Goal: Task Accomplishment & Management: Manage account settings

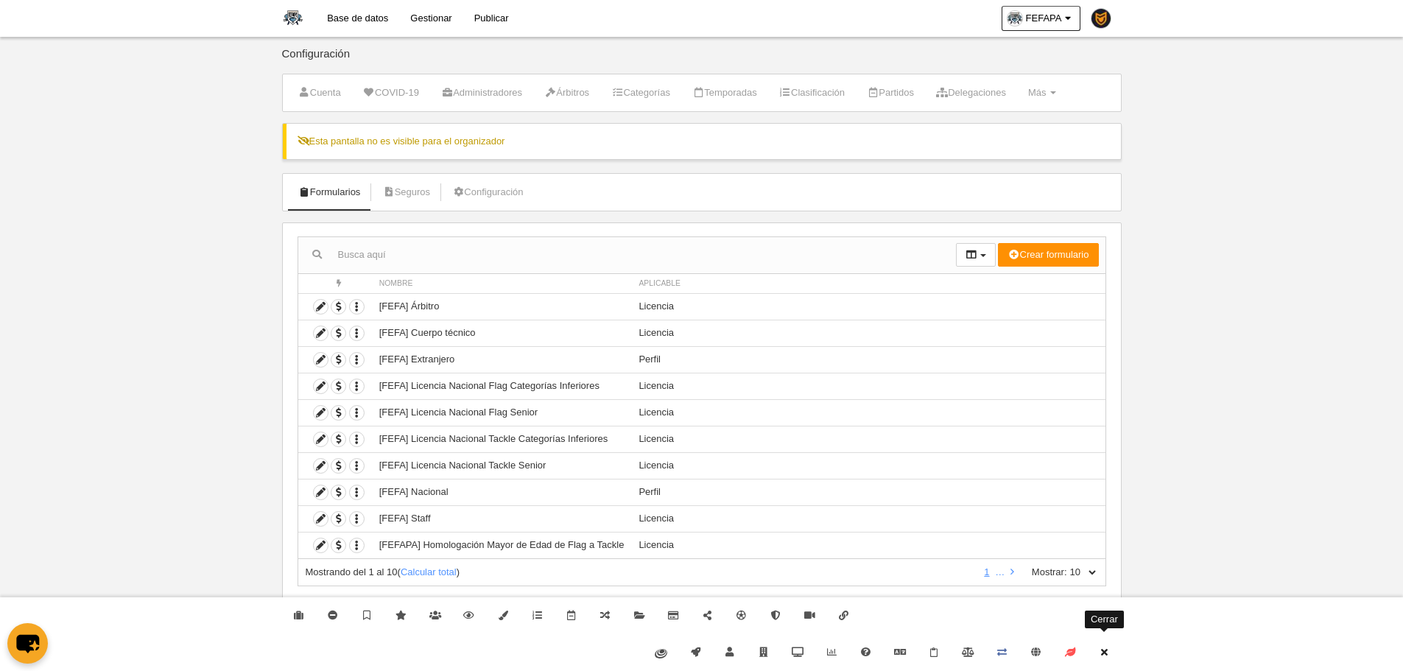
click at [1116, 659] on link "Cerrar" at bounding box center [1104, 652] width 34 height 37
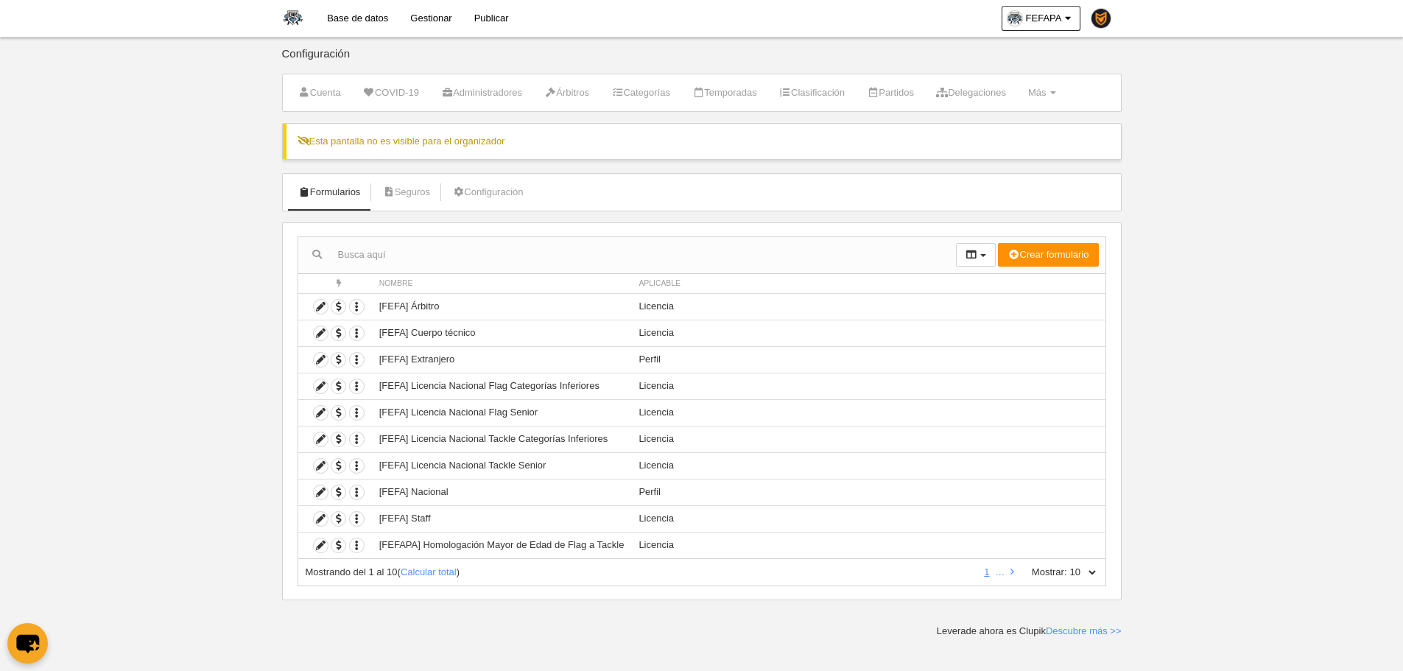
click at [1095, 574] on select "10 25 50 100 500" at bounding box center [1082, 572] width 31 height 13
select select "500"
click at [1067, 566] on select "10 25 50 100 500" at bounding box center [1082, 572] width 31 height 13
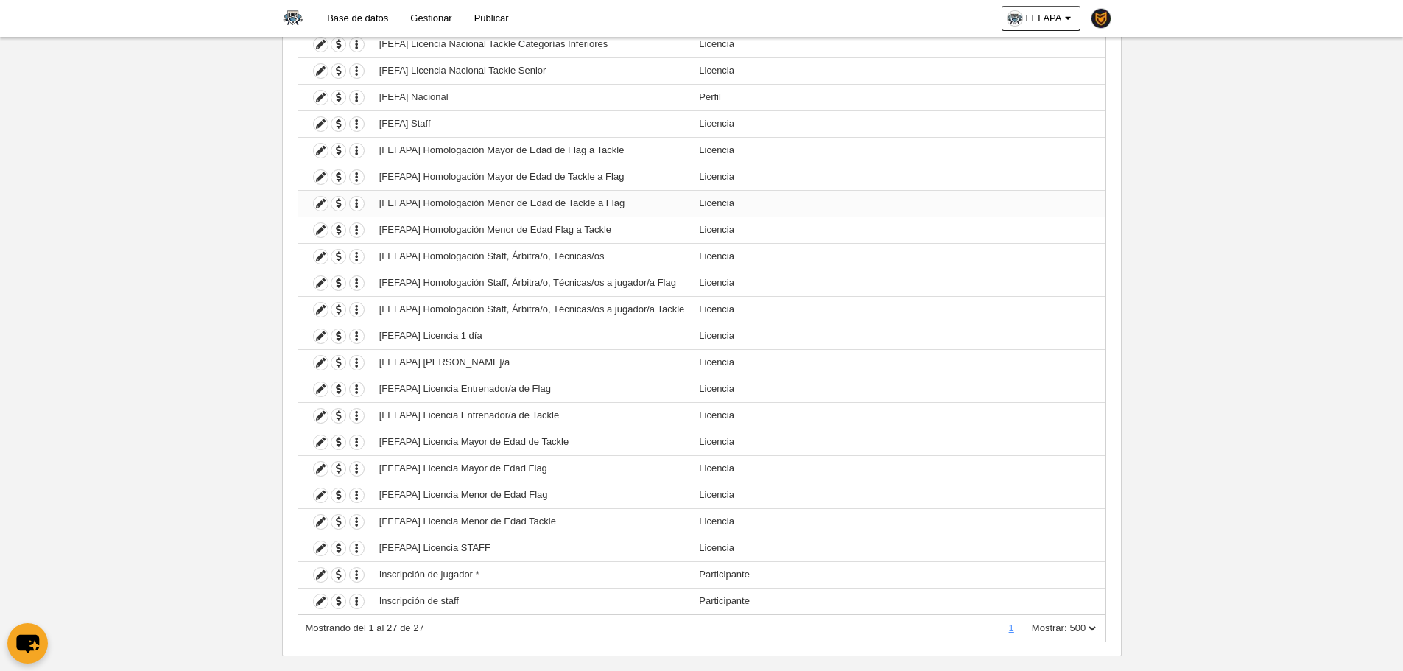
scroll to position [418, 0]
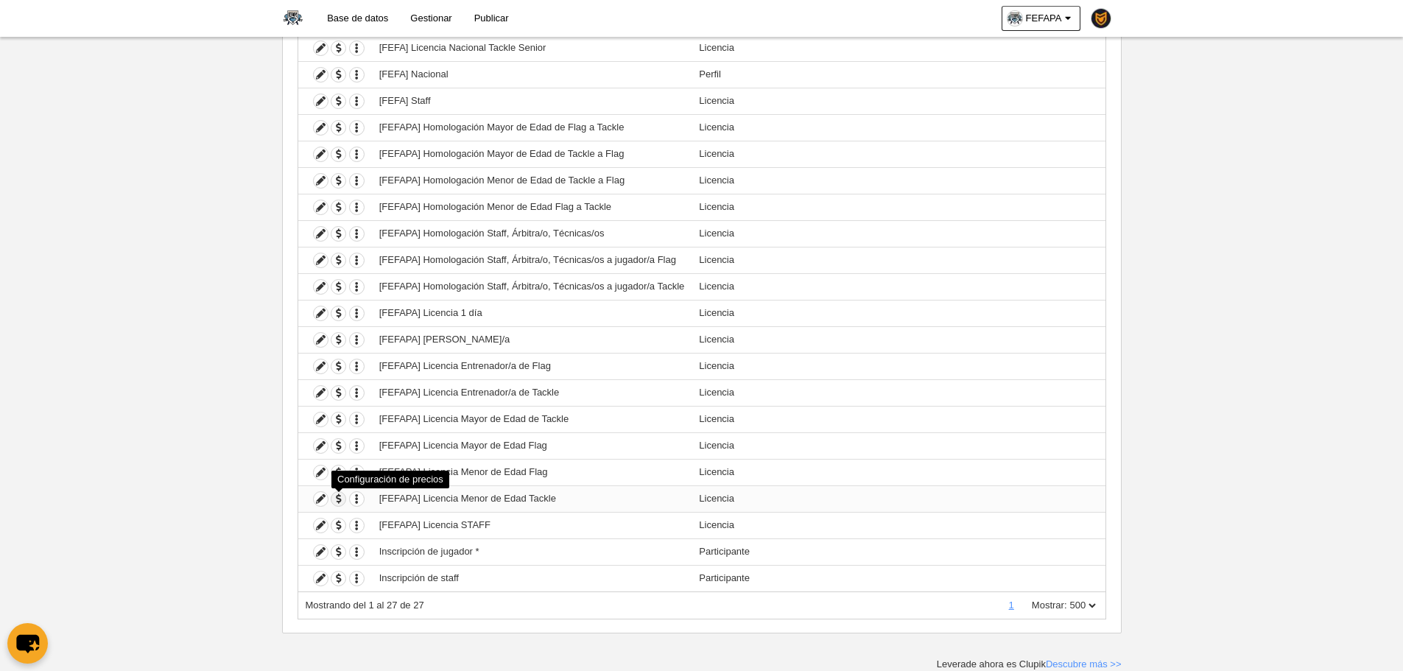
click at [337, 499] on span "button" at bounding box center [338, 499] width 14 height 14
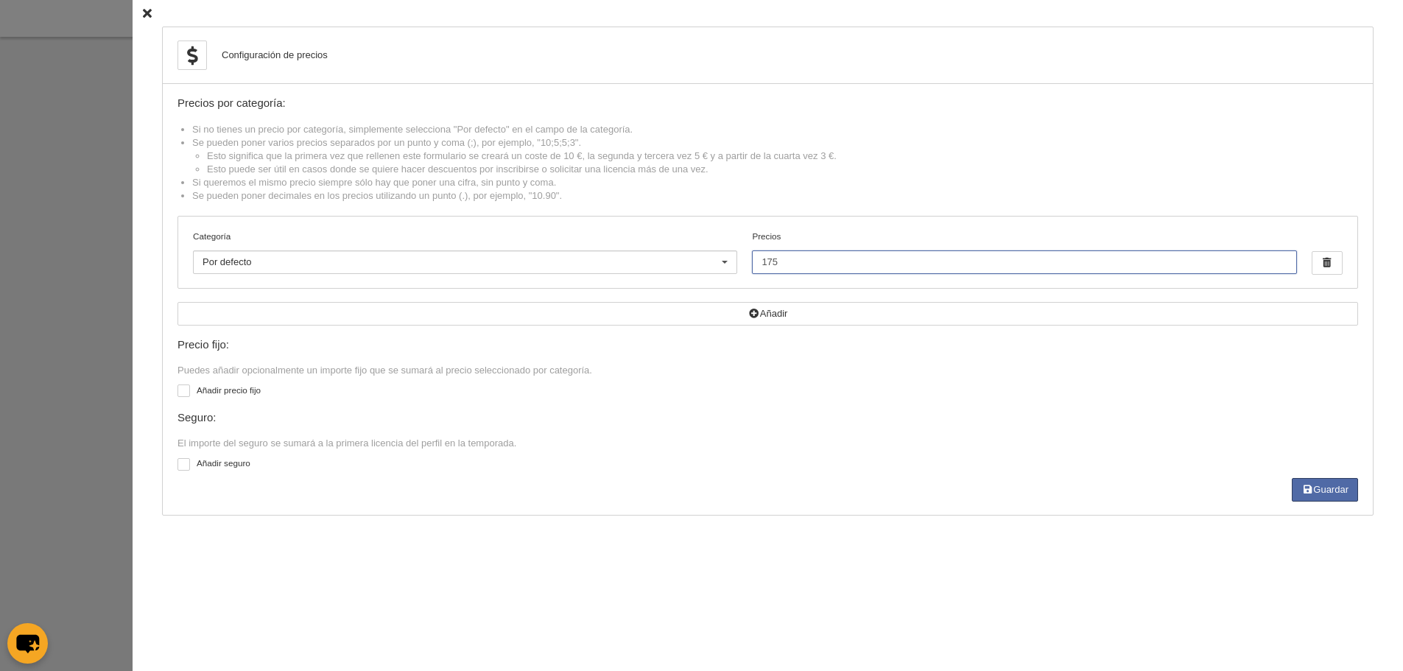
drag, startPoint x: 730, startPoint y: 264, endPoint x: 473, endPoint y: 255, distance: 257.2
click at [473, 255] on div "Categoría Por defecto Por defecto Flag +35 Flag Open Mixta Flag Senior Femenina…" at bounding box center [767, 252] width 1179 height 71
type input "215"
click at [1338, 493] on button "Guardar" at bounding box center [1325, 490] width 66 height 24
click at [67, 328] on div at bounding box center [701, 335] width 1403 height 671
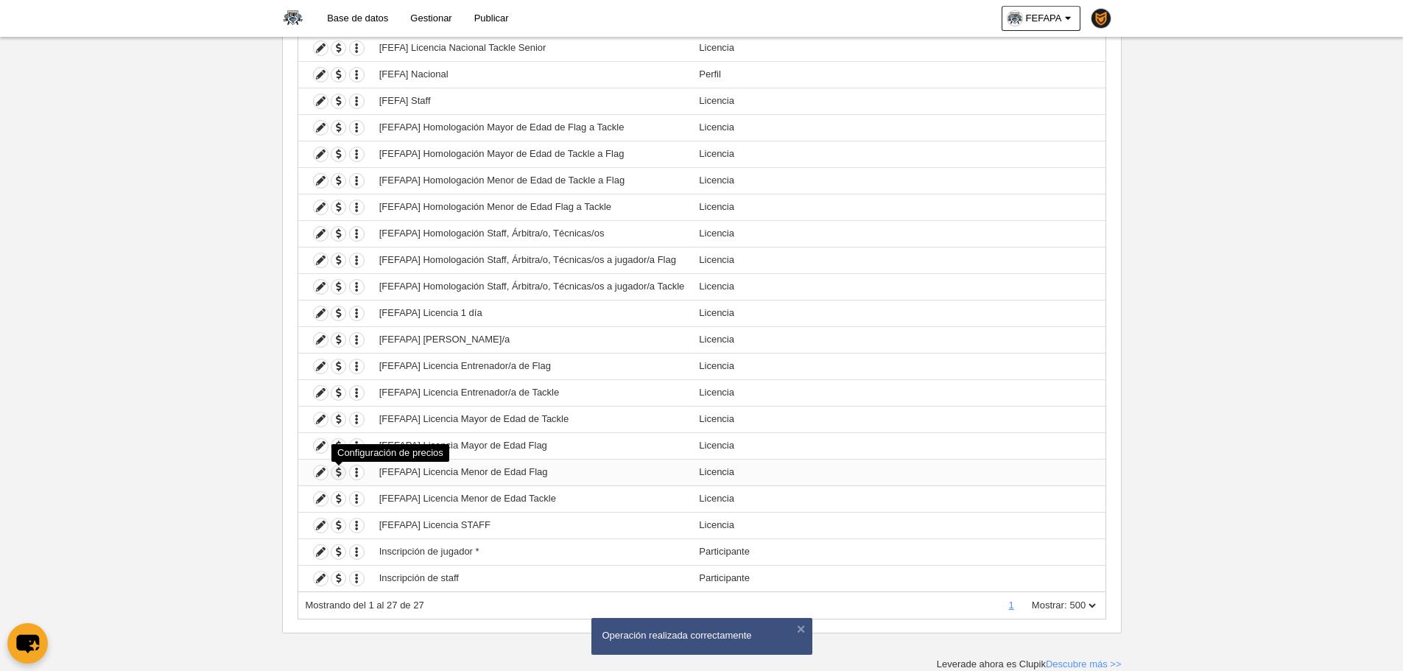
click at [337, 475] on span "button" at bounding box center [338, 472] width 14 height 14
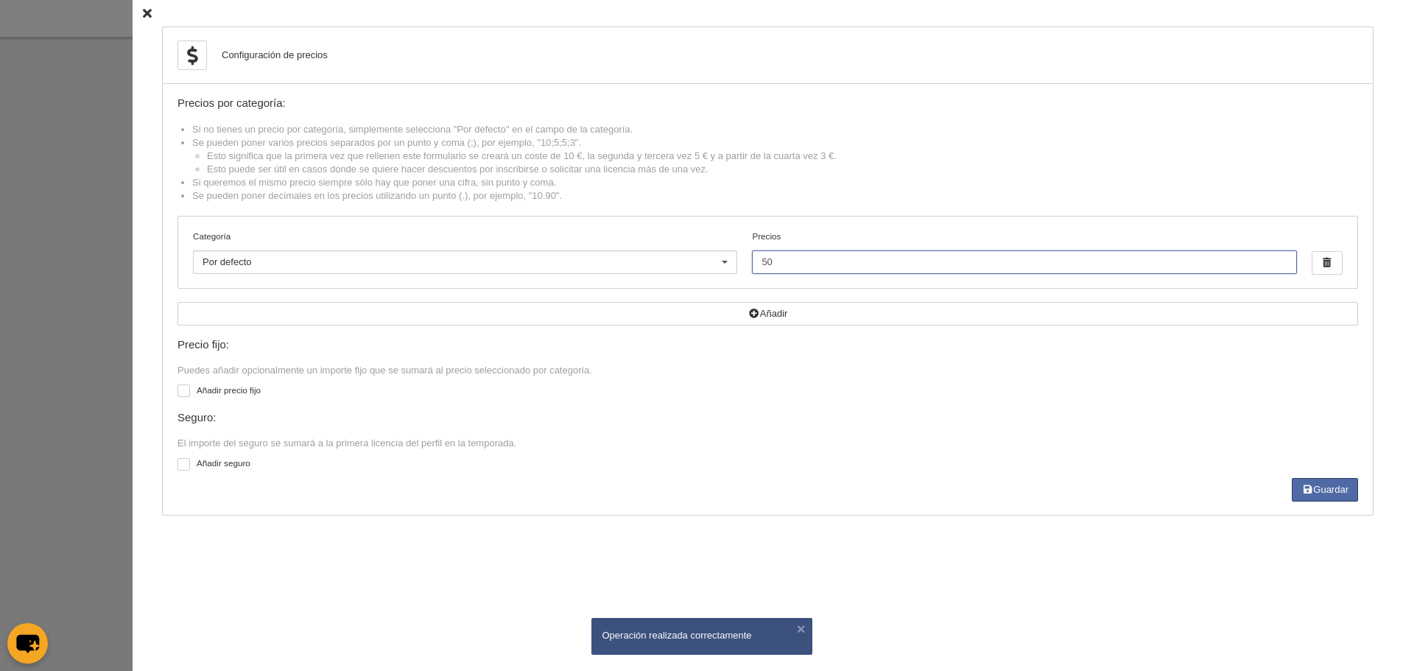
drag, startPoint x: 796, startPoint y: 267, endPoint x: 728, endPoint y: 259, distance: 68.2
click at [728, 259] on div "Categoría Por defecto Por defecto Flag +35 Flag Open Mixta Flag Senior Femenina…" at bounding box center [767, 252] width 1179 height 71
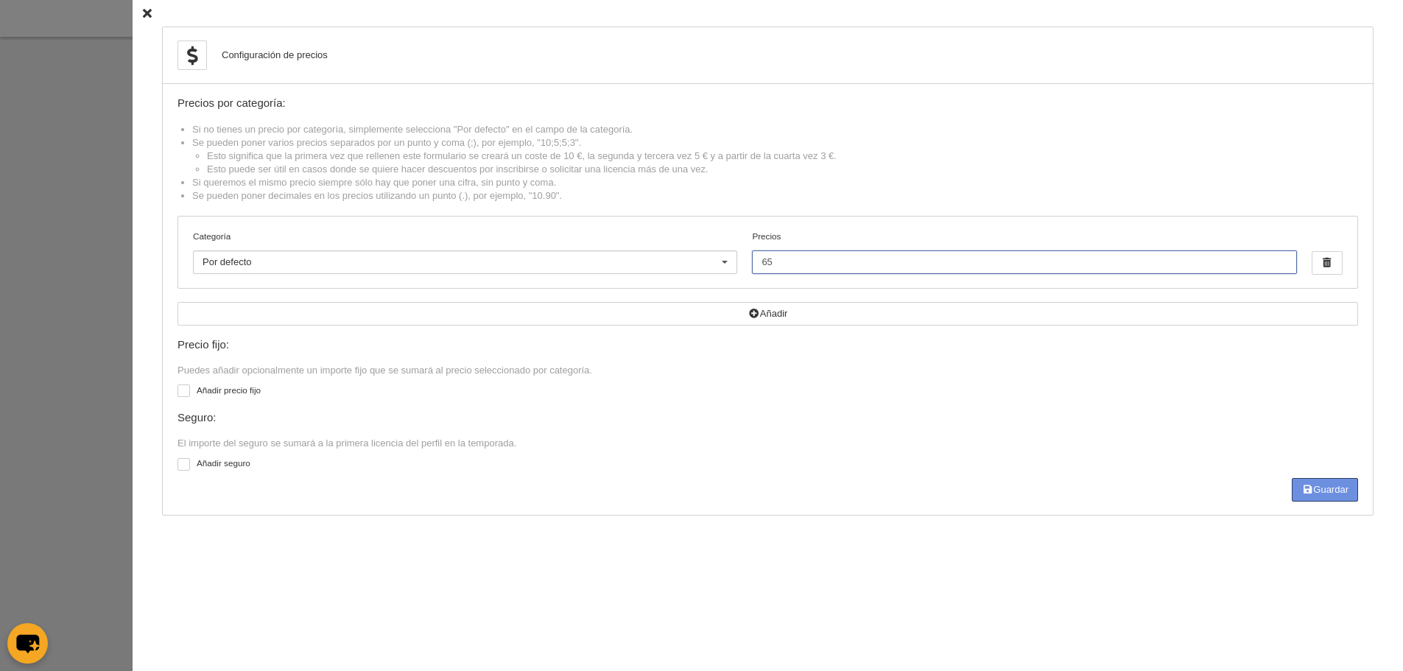
type input "65"
click at [1318, 491] on button "Guardar" at bounding box center [1325, 490] width 66 height 24
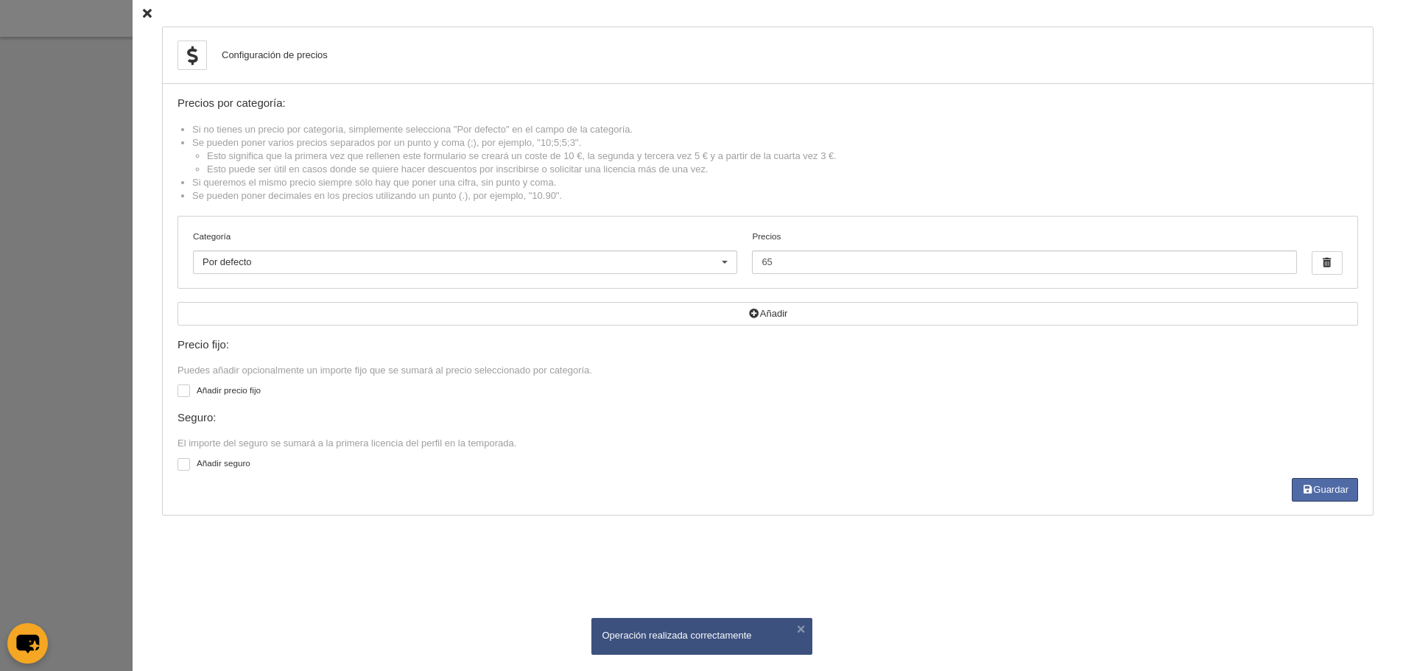
click at [99, 345] on div at bounding box center [701, 335] width 1403 height 671
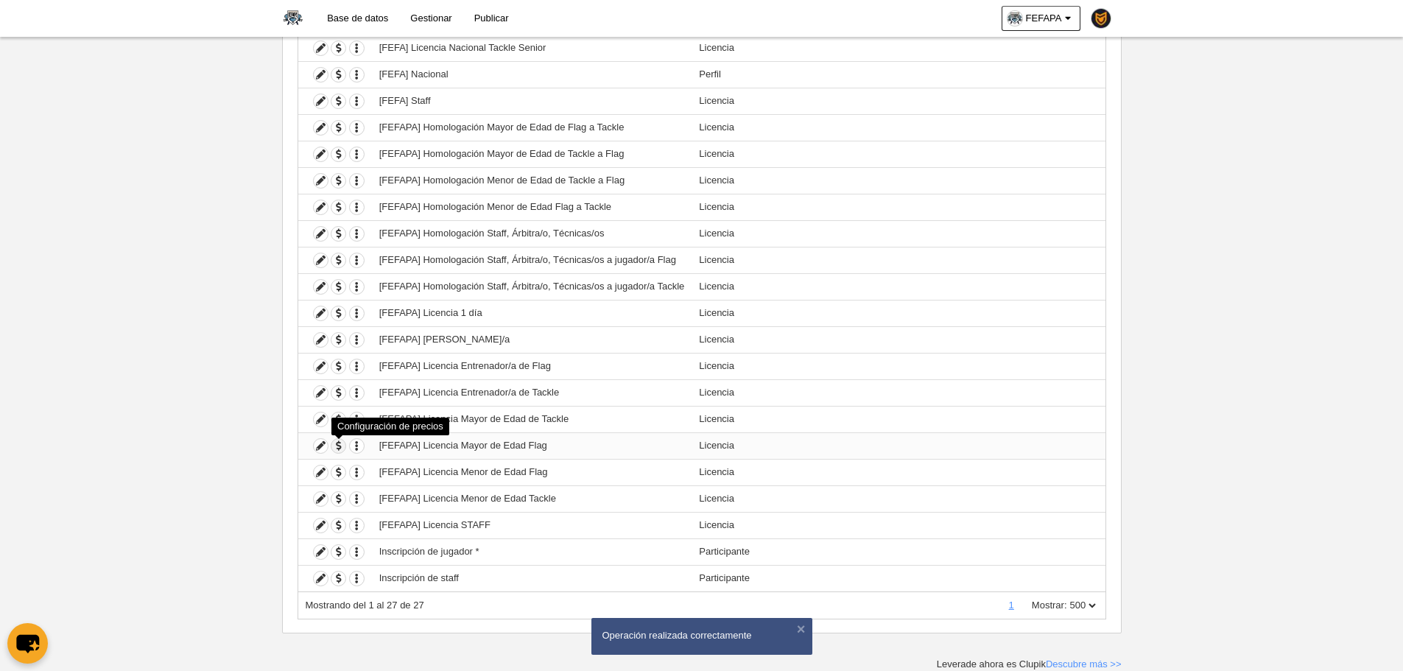
click at [336, 446] on span "button" at bounding box center [338, 446] width 14 height 14
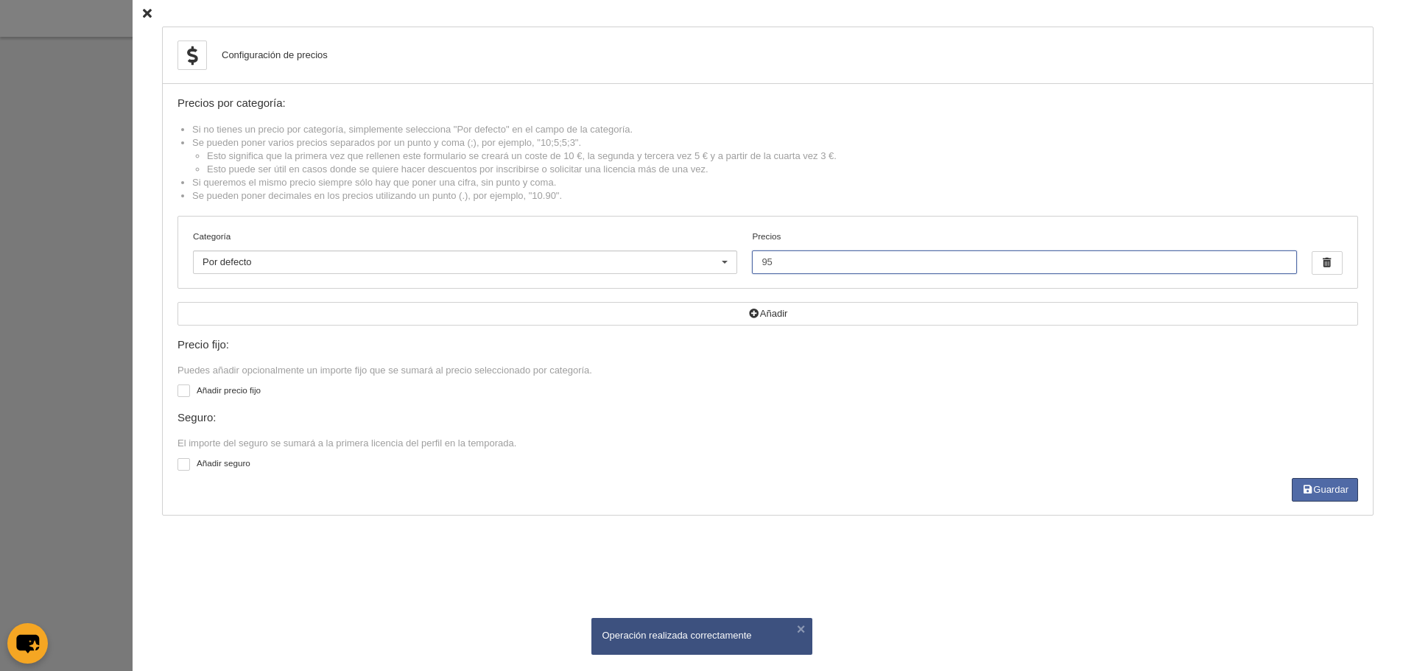
drag, startPoint x: 801, startPoint y: 261, endPoint x: 571, endPoint y: 225, distance: 232.7
click at [571, 225] on div "Categoría Por defecto Por defecto Flag +35 Flag Open Mixta Flag Senior Femenina…" at bounding box center [767, 252] width 1179 height 71
type input "115"
click at [1356, 488] on button "Guardar" at bounding box center [1325, 490] width 66 height 24
click at [46, 328] on div at bounding box center [701, 335] width 1403 height 671
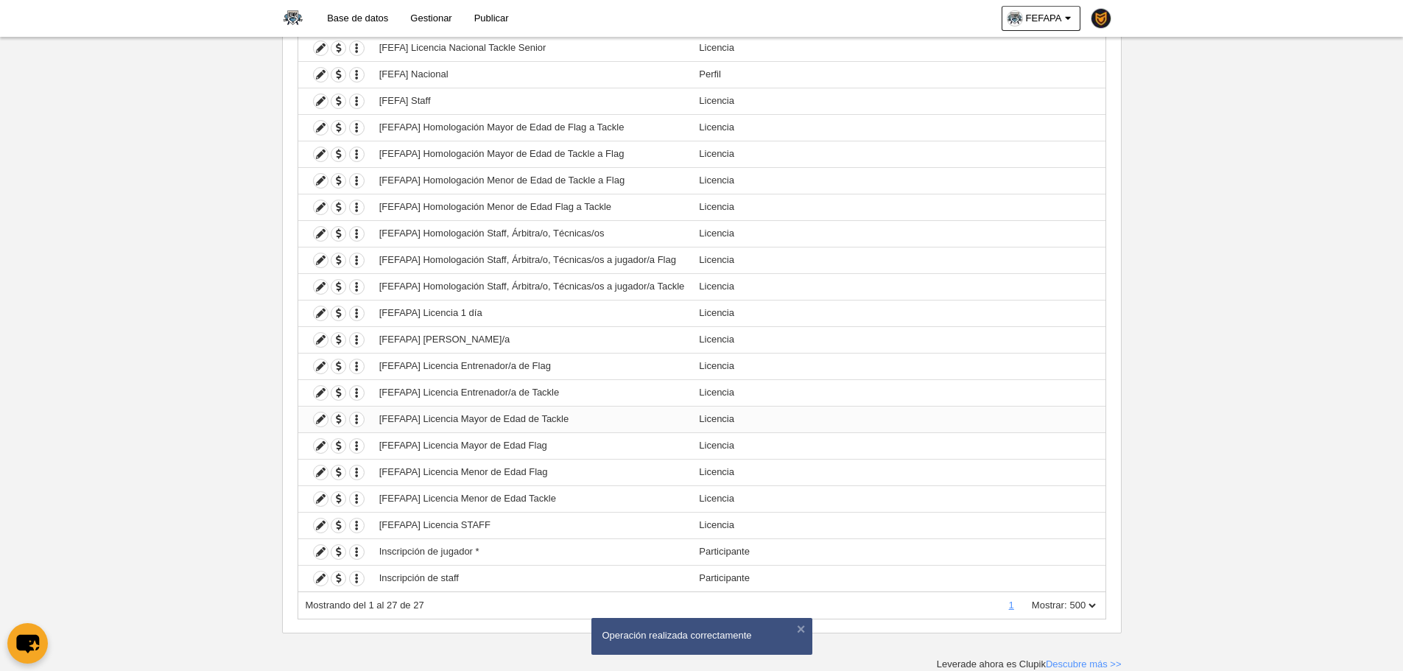
click at [331, 415] on td "Duplicar formulario Borrar formulario" at bounding box center [335, 419] width 74 height 27
click at [336, 418] on span "button" at bounding box center [338, 419] width 14 height 14
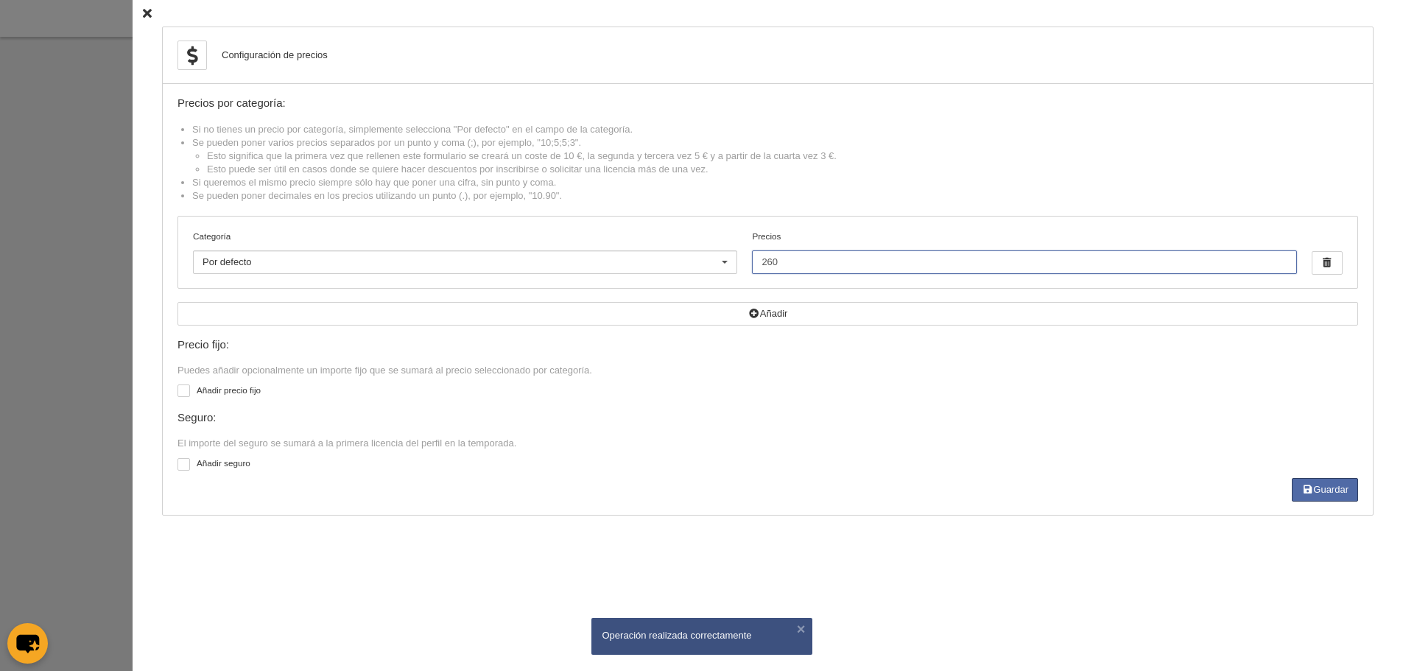
drag, startPoint x: 784, startPoint y: 259, endPoint x: 641, endPoint y: 251, distance: 142.4
click at [641, 251] on div "Categoría Por defecto Por defecto Flag +35 Flag Open Mixta Flag Senior Femenina…" at bounding box center [767, 252] width 1179 height 71
type input "320"
click at [1303, 498] on button "Guardar" at bounding box center [1325, 490] width 66 height 24
click at [82, 297] on div at bounding box center [701, 335] width 1403 height 671
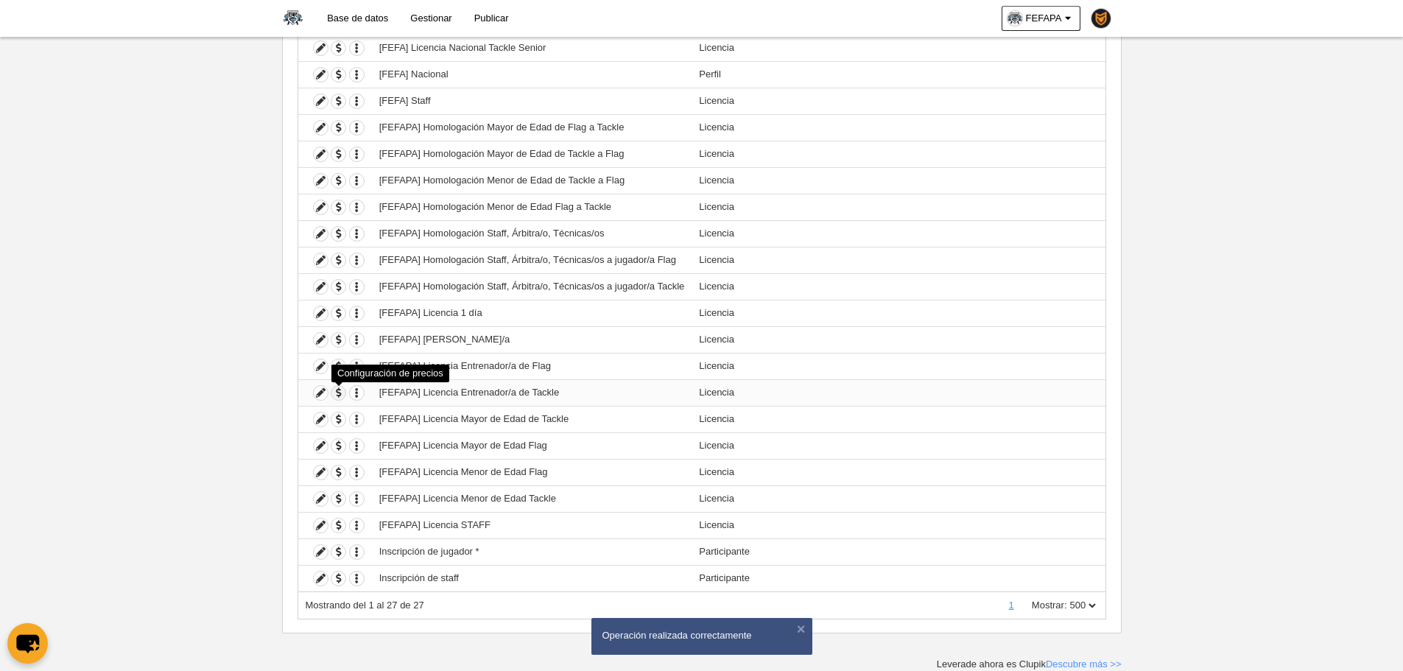
click at [339, 387] on span "button" at bounding box center [338, 393] width 14 height 14
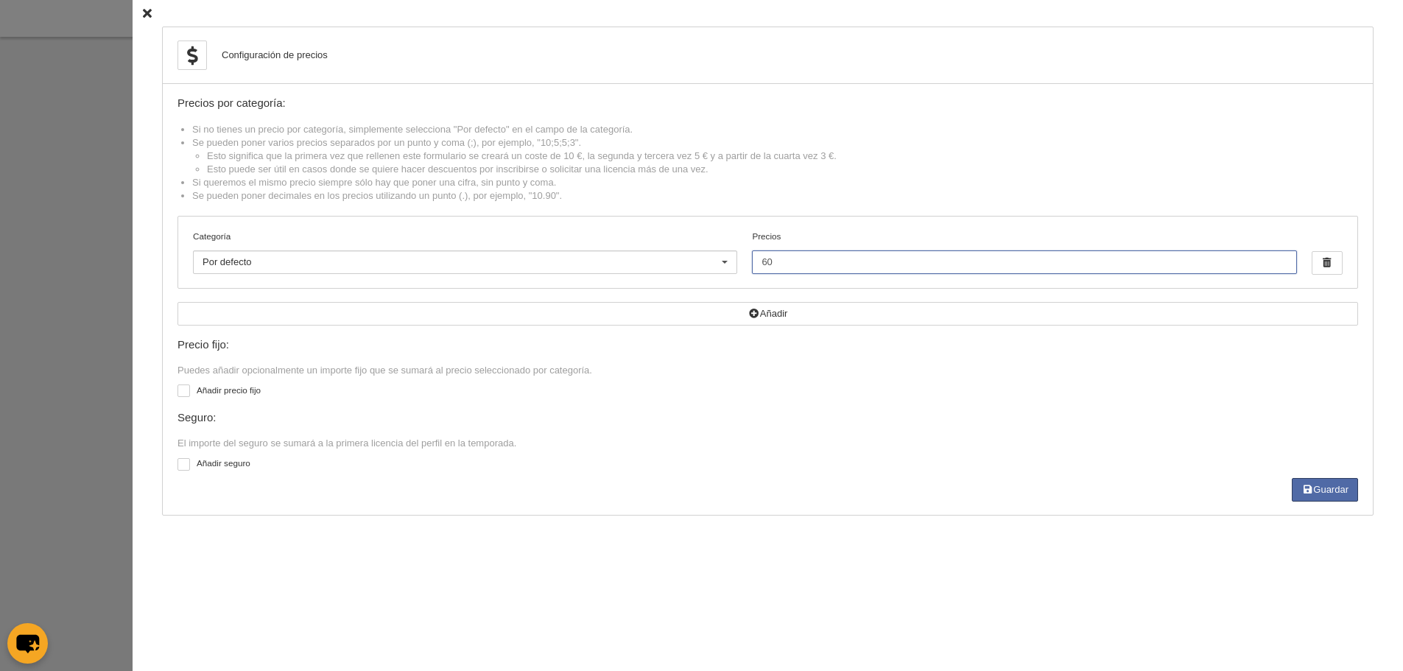
drag, startPoint x: 795, startPoint y: 264, endPoint x: 644, endPoint y: 250, distance: 152.4
click at [644, 250] on div "Categoría Por defecto Por defecto Flag +35 Flag Open Mixta Flag Senior Femenina…" at bounding box center [767, 252] width 1179 height 71
type input "65"
click at [1329, 497] on button "Guardar" at bounding box center [1325, 490] width 66 height 24
click at [82, 359] on div at bounding box center [701, 335] width 1403 height 671
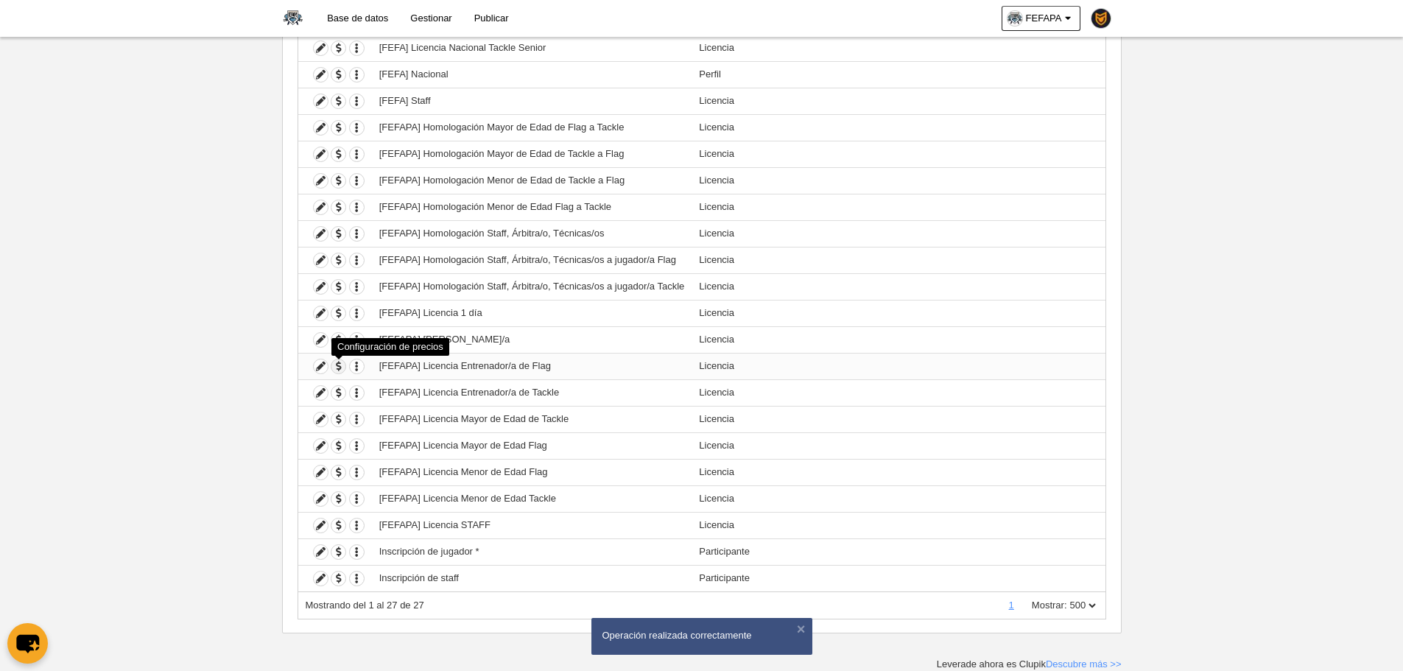
click at [341, 362] on span "button" at bounding box center [338, 366] width 14 height 14
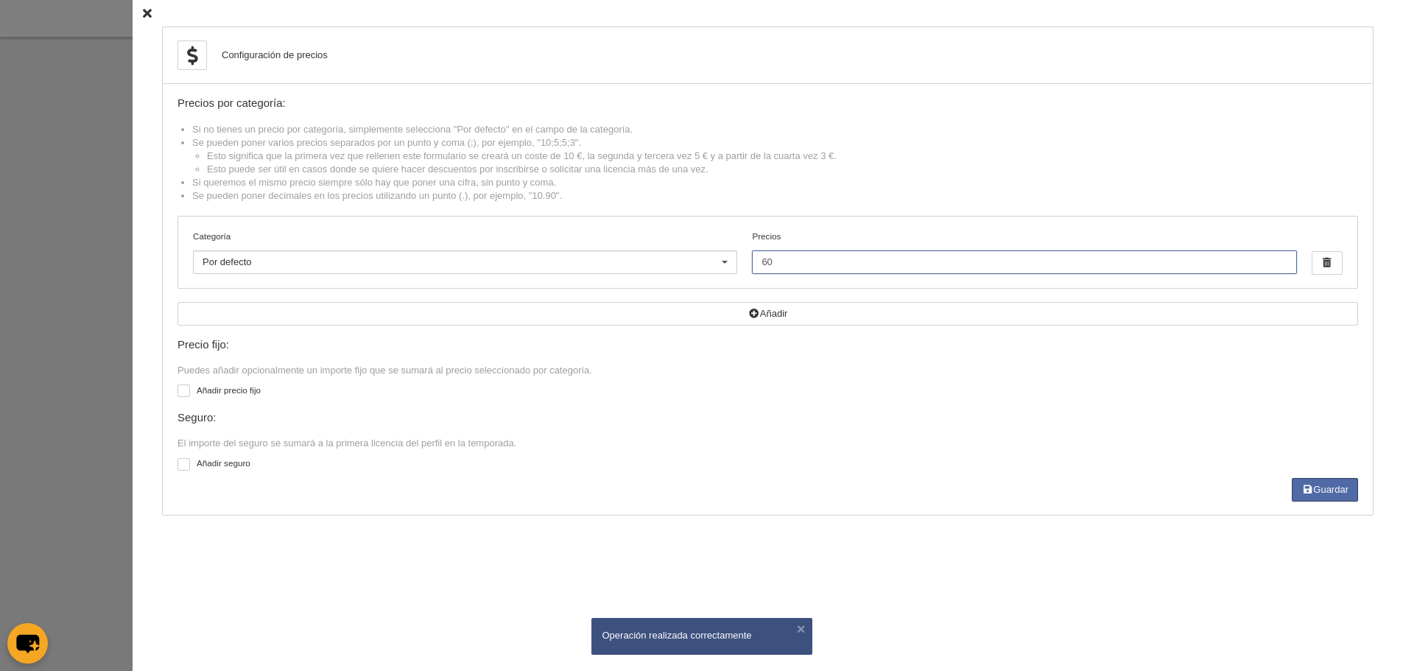
drag, startPoint x: 804, startPoint y: 253, endPoint x: 700, endPoint y: 258, distance: 104.0
click at [700, 258] on div "Categoría Por defecto Por defecto Flag +35 Flag Open Mixta Flag Senior Femenina…" at bounding box center [767, 252] width 1179 height 71
type input "65"
click at [1335, 499] on button "Guardar" at bounding box center [1325, 490] width 66 height 24
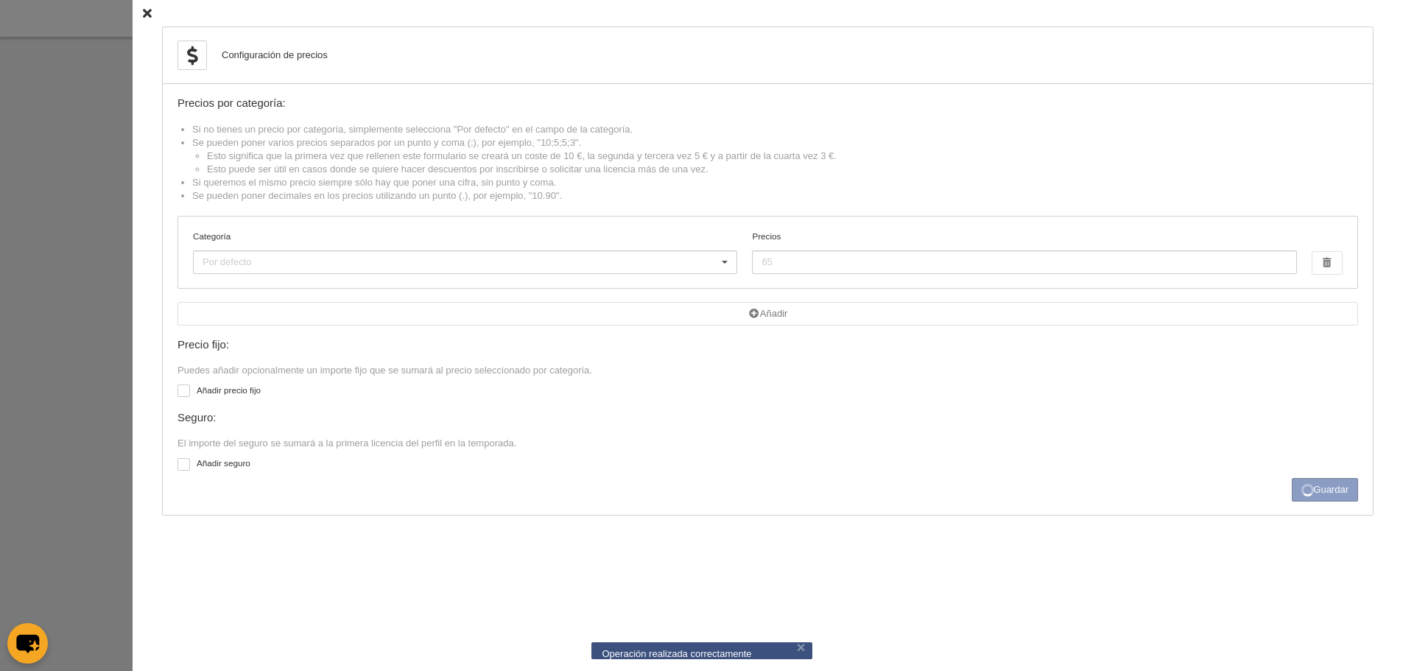
click at [77, 296] on div at bounding box center [701, 335] width 1403 height 671
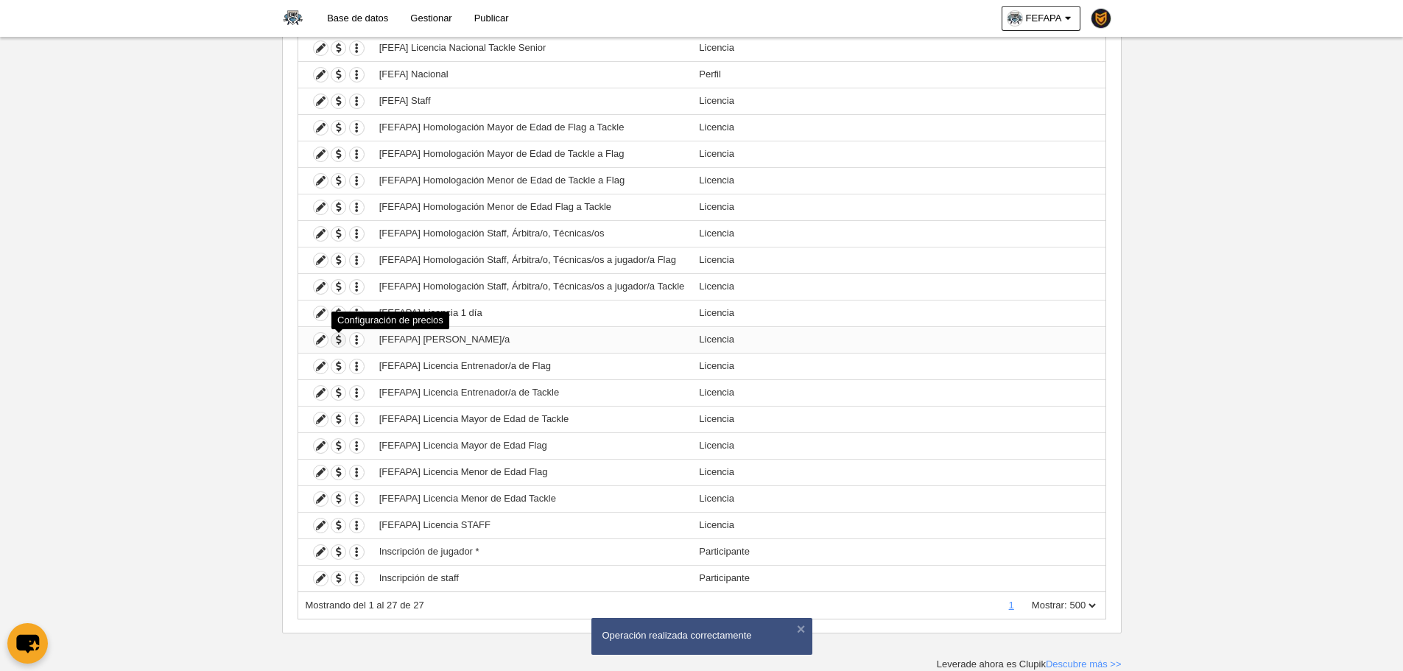
click at [342, 337] on span "button" at bounding box center [338, 340] width 14 height 14
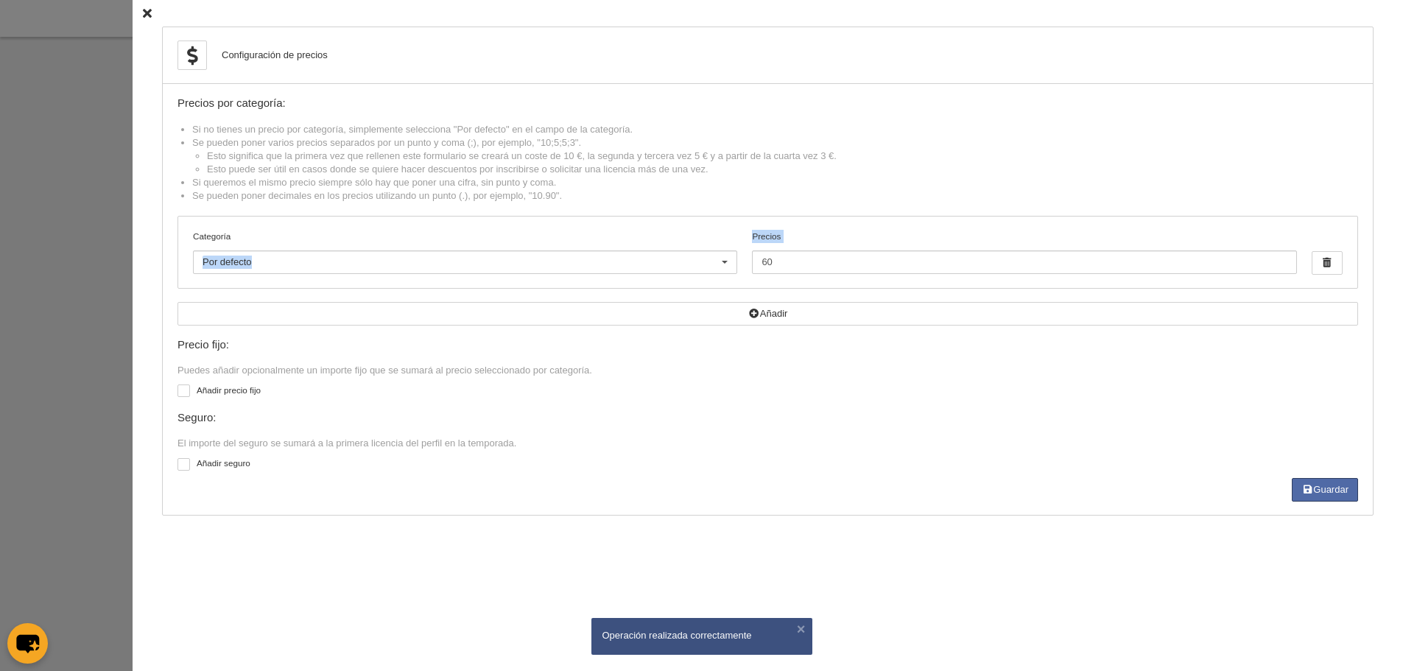
drag, startPoint x: 872, startPoint y: 247, endPoint x: 711, endPoint y: 261, distance: 161.2
click at [711, 261] on div "Categoría Por defecto Por defecto Flag +35 Flag Open Mixta Flag Senior Femenina…" at bounding box center [767, 252] width 1179 height 71
click at [782, 259] on input "60" at bounding box center [1024, 262] width 544 height 24
drag, startPoint x: 778, startPoint y: 259, endPoint x: 723, endPoint y: 258, distance: 55.3
click at [723, 258] on div "Categoría Por defecto Por defecto Flag +35 Flag Open Mixta Flag Senior Femenina…" at bounding box center [767, 252] width 1179 height 71
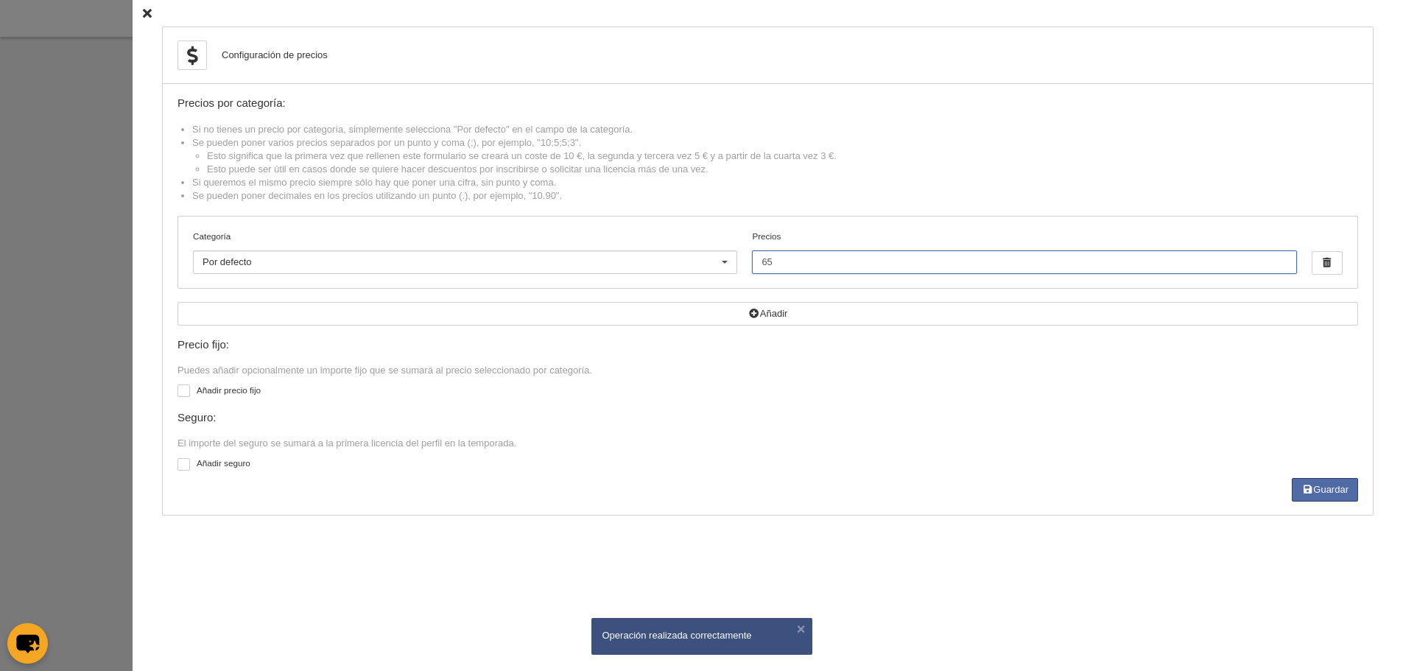
type input "65"
click at [1331, 506] on div "Configuración de precios Precios por categoría: Si no tienes un precio por cate…" at bounding box center [768, 271] width 1212 height 489
click at [1320, 493] on button "Guardar" at bounding box center [1325, 490] width 66 height 24
click at [78, 303] on div at bounding box center [701, 335] width 1403 height 671
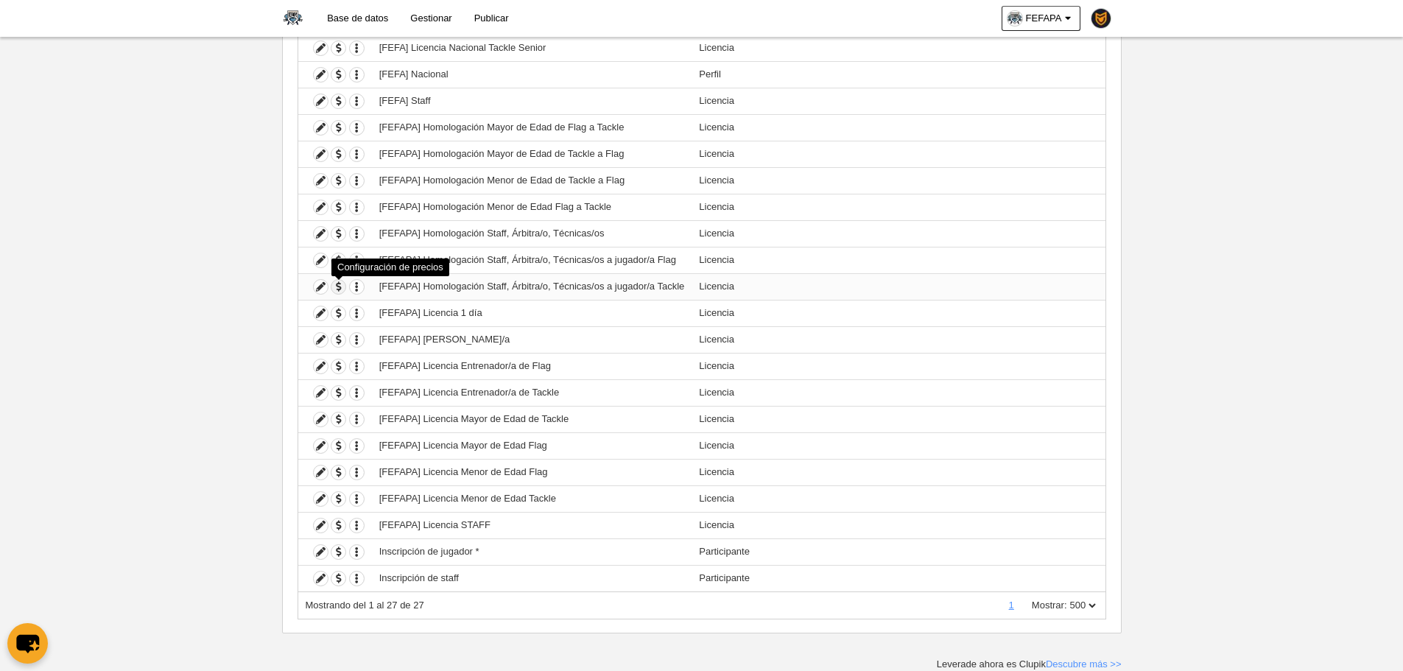
click at [339, 284] on span "button" at bounding box center [338, 287] width 14 height 14
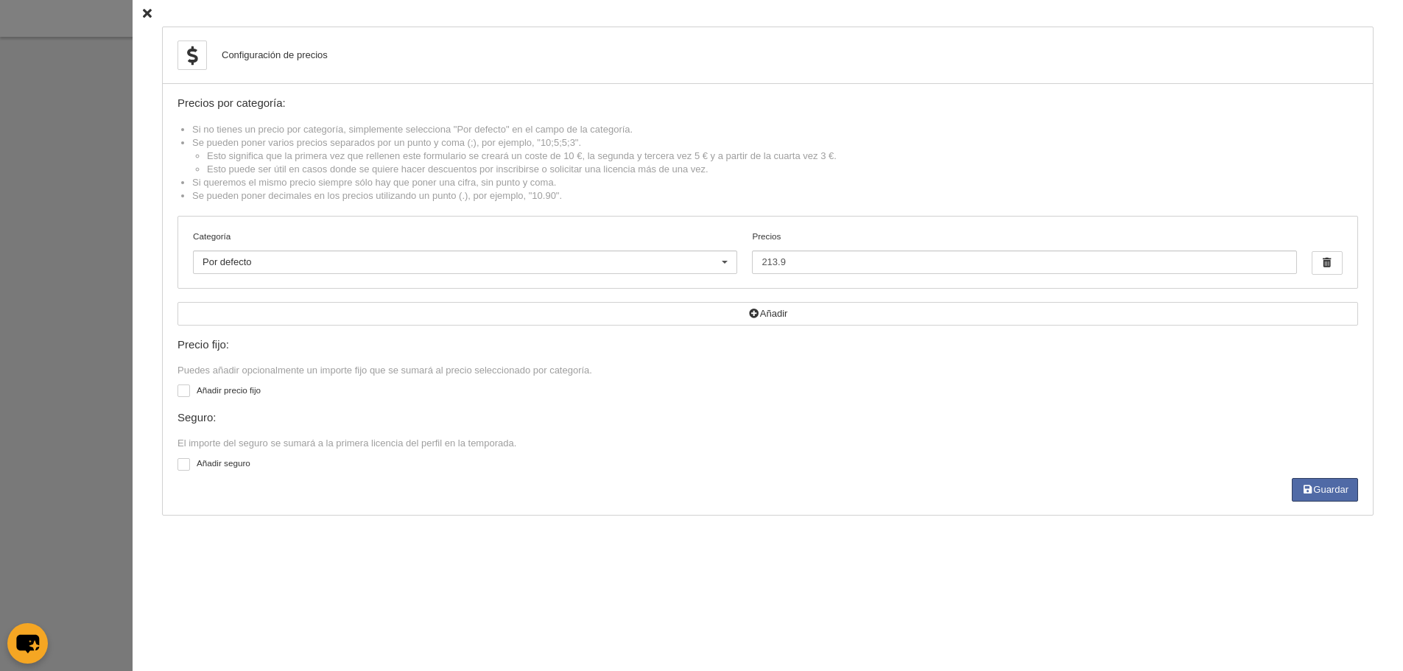
click at [104, 216] on div at bounding box center [701, 335] width 1403 height 671
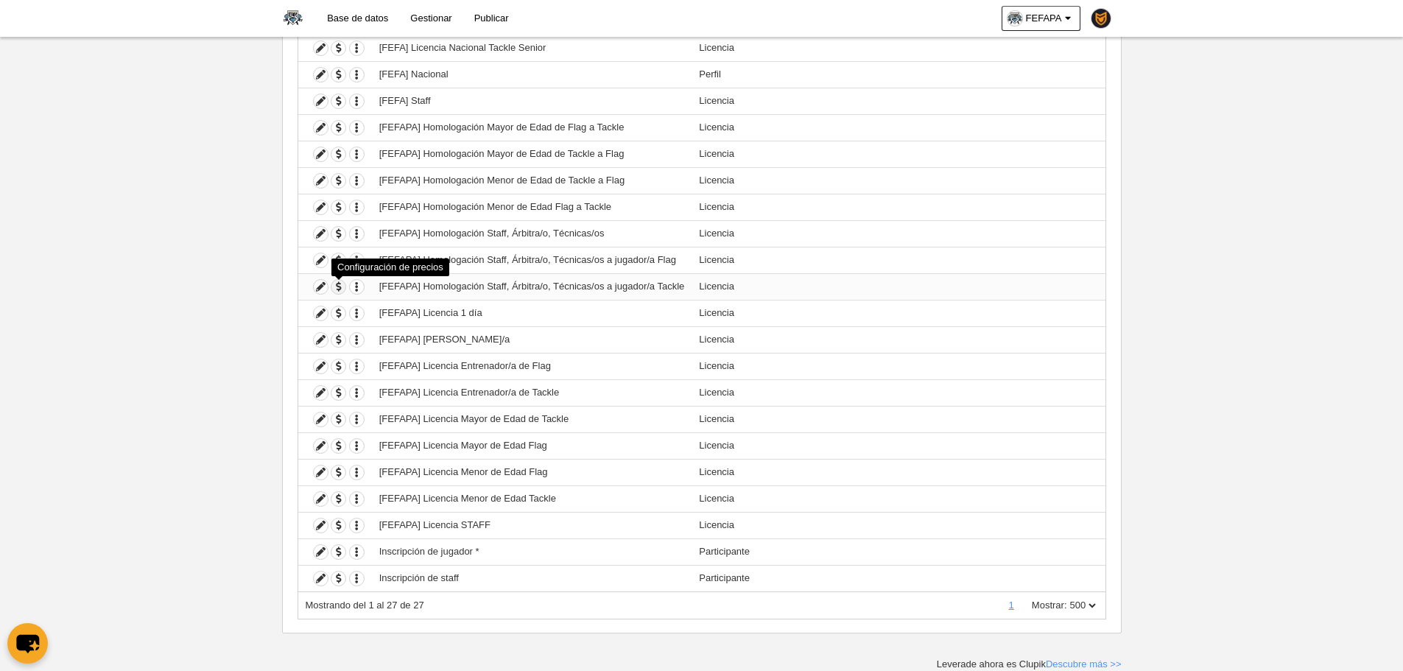
click at [337, 282] on span "button" at bounding box center [338, 287] width 14 height 14
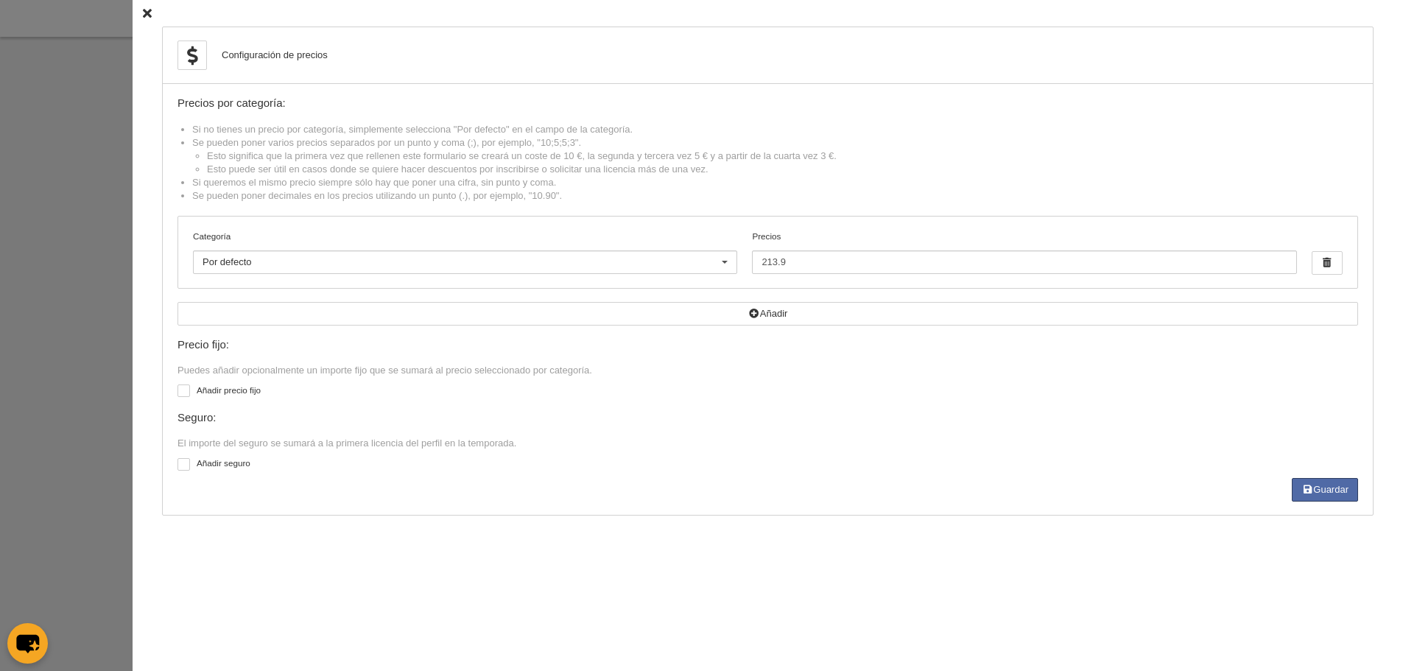
click at [46, 203] on div at bounding box center [701, 335] width 1403 height 671
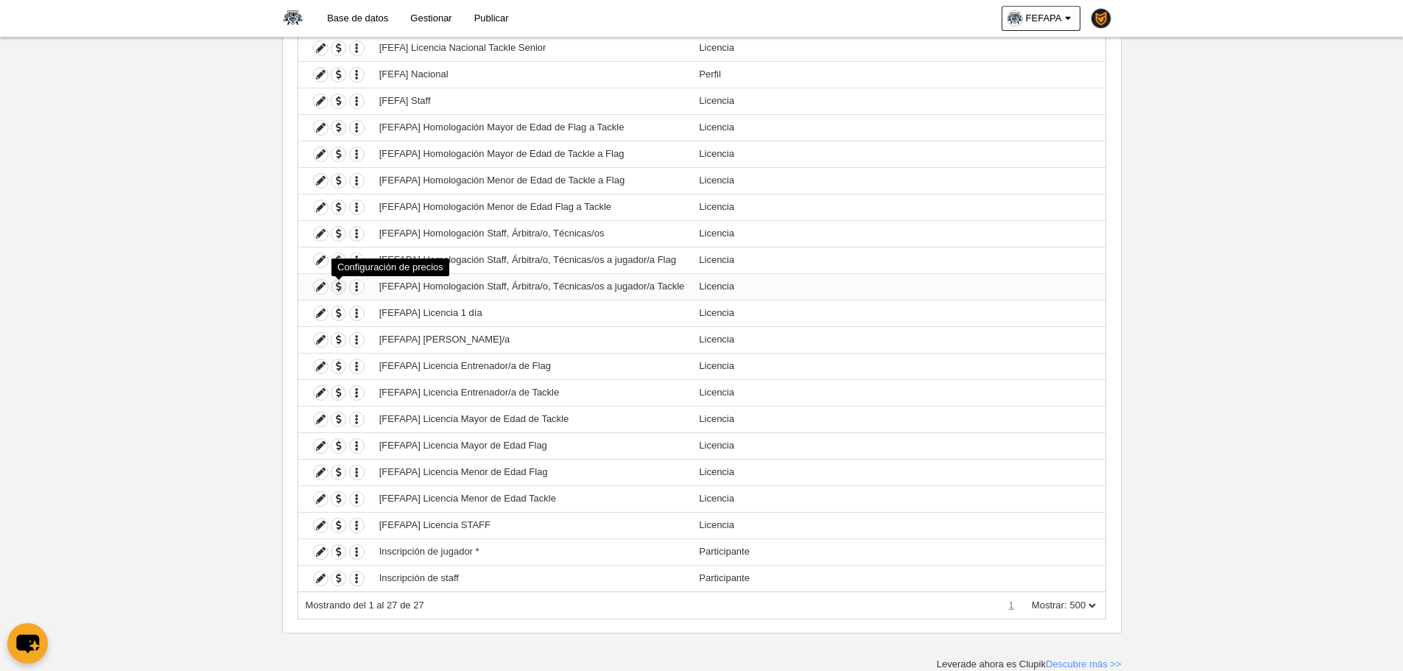
click at [340, 292] on span "button" at bounding box center [338, 287] width 14 height 14
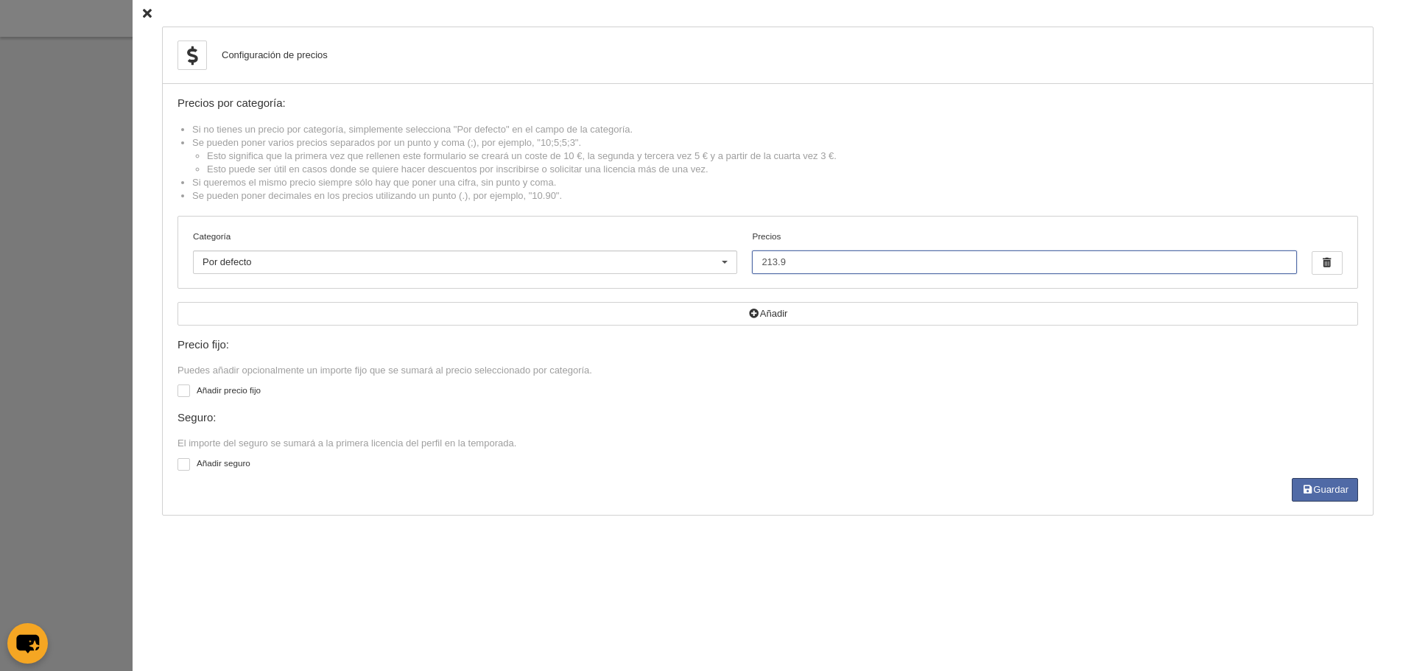
drag, startPoint x: 820, startPoint y: 265, endPoint x: 691, endPoint y: 239, distance: 132.3
click at [691, 239] on div "Categoría Por defecto Por defecto Flag +35 Flag Open Mixta Flag Senior Femenina…" at bounding box center [767, 252] width 1179 height 71
type input "270"
click at [1337, 507] on div "Configuración de precios Precios por categoría: Si no tienes un precio por cate…" at bounding box center [768, 271] width 1212 height 489
click at [1333, 500] on button "Guardar" at bounding box center [1325, 490] width 66 height 24
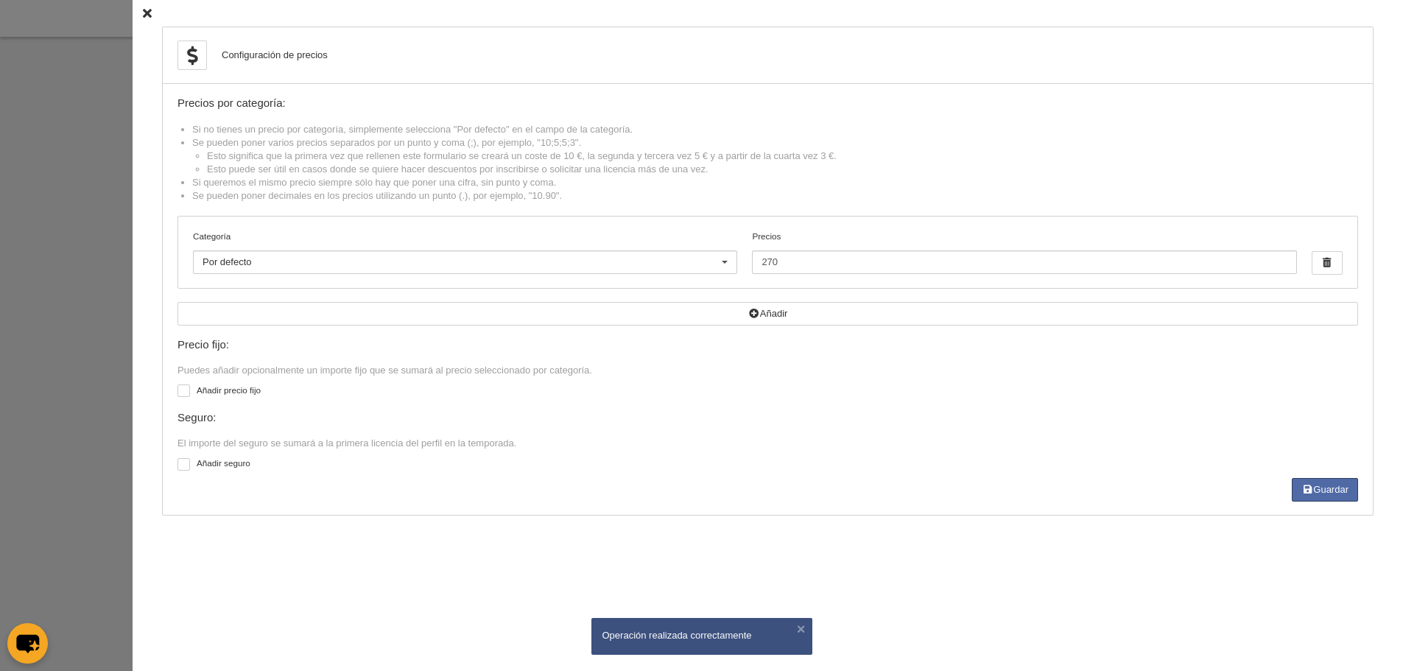
click at [76, 222] on div at bounding box center [701, 335] width 1403 height 671
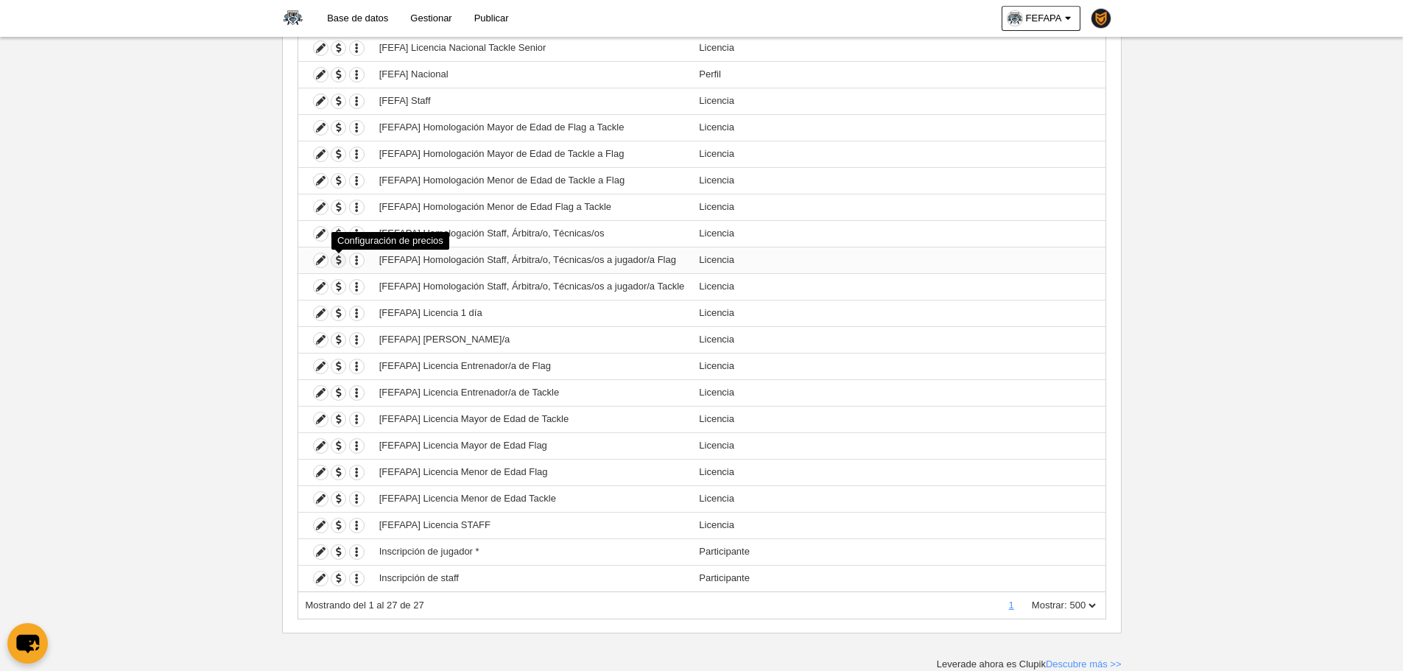
click at [342, 262] on span "button" at bounding box center [338, 260] width 14 height 14
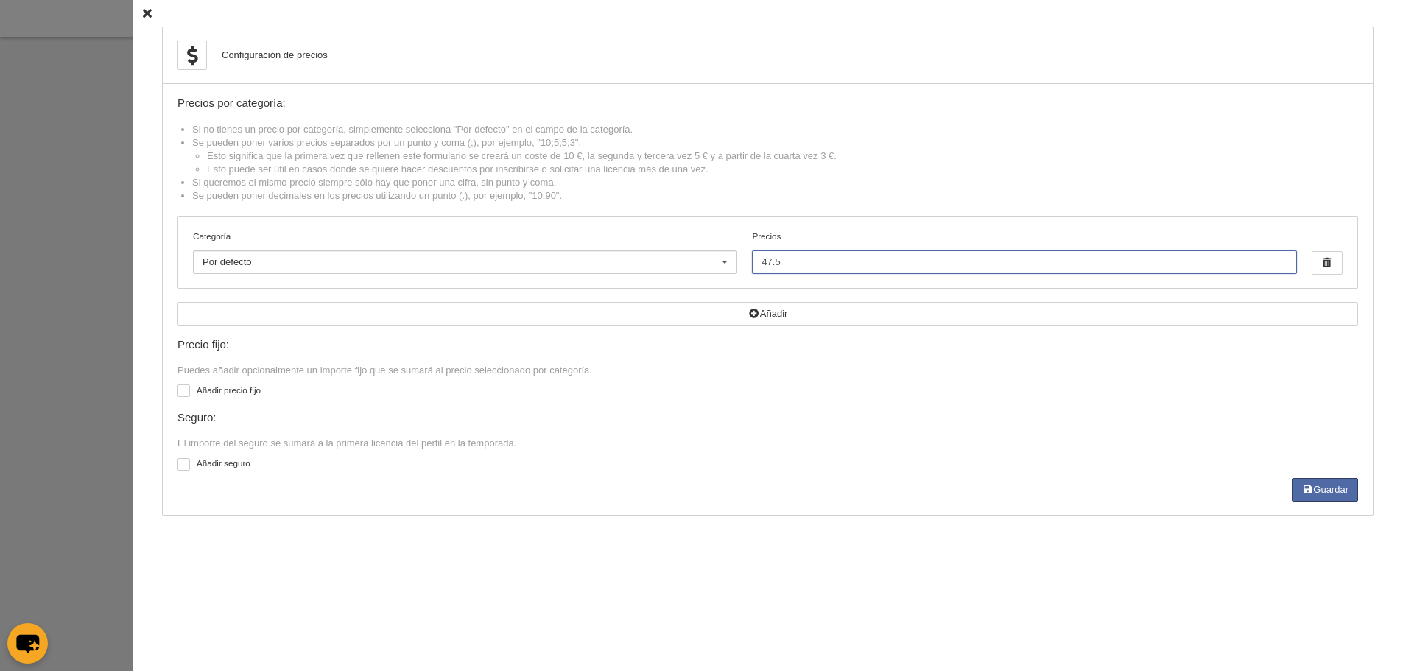
drag, startPoint x: 802, startPoint y: 259, endPoint x: 709, endPoint y: 252, distance: 93.0
click at [709, 252] on div "Categoría Por defecto Por defecto Flag +35 Flag Open Mixta Flag Senior Femenina…" at bounding box center [767, 252] width 1179 height 71
type input "65"
click at [1320, 491] on button "Guardar" at bounding box center [1325, 490] width 66 height 24
click at [57, 223] on div at bounding box center [701, 335] width 1403 height 671
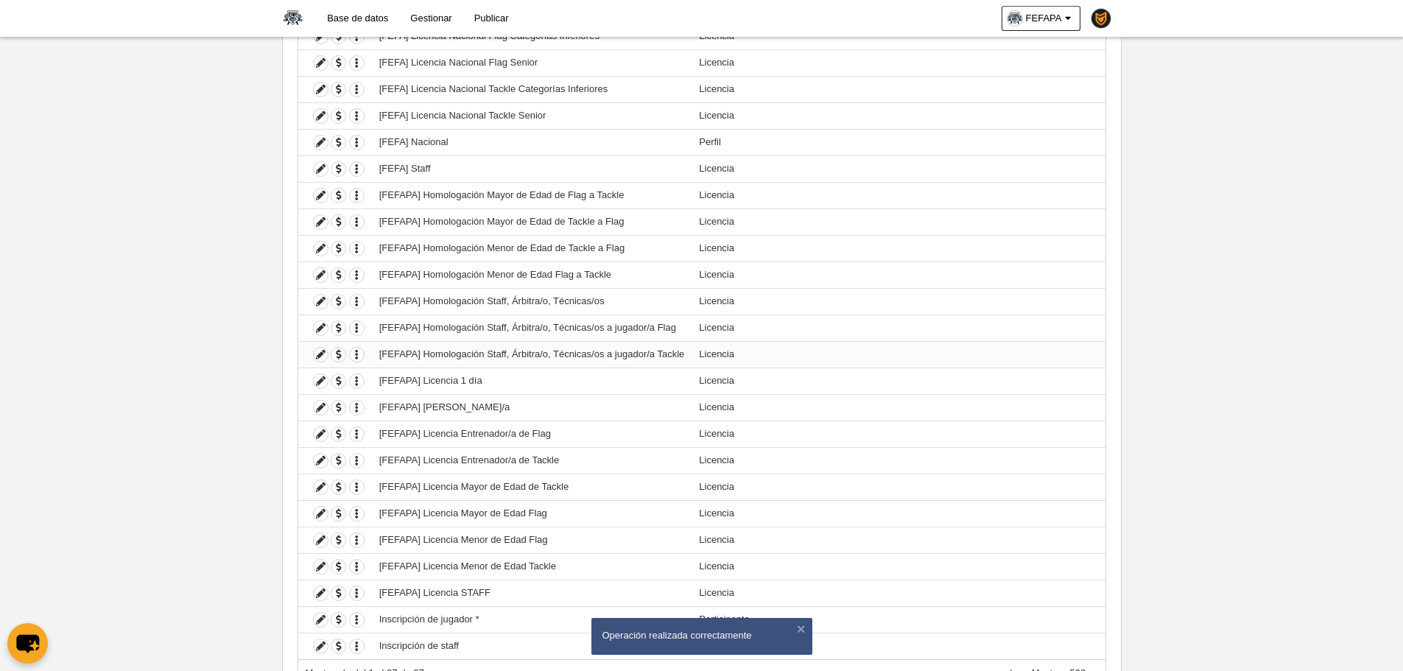
scroll to position [344, 0]
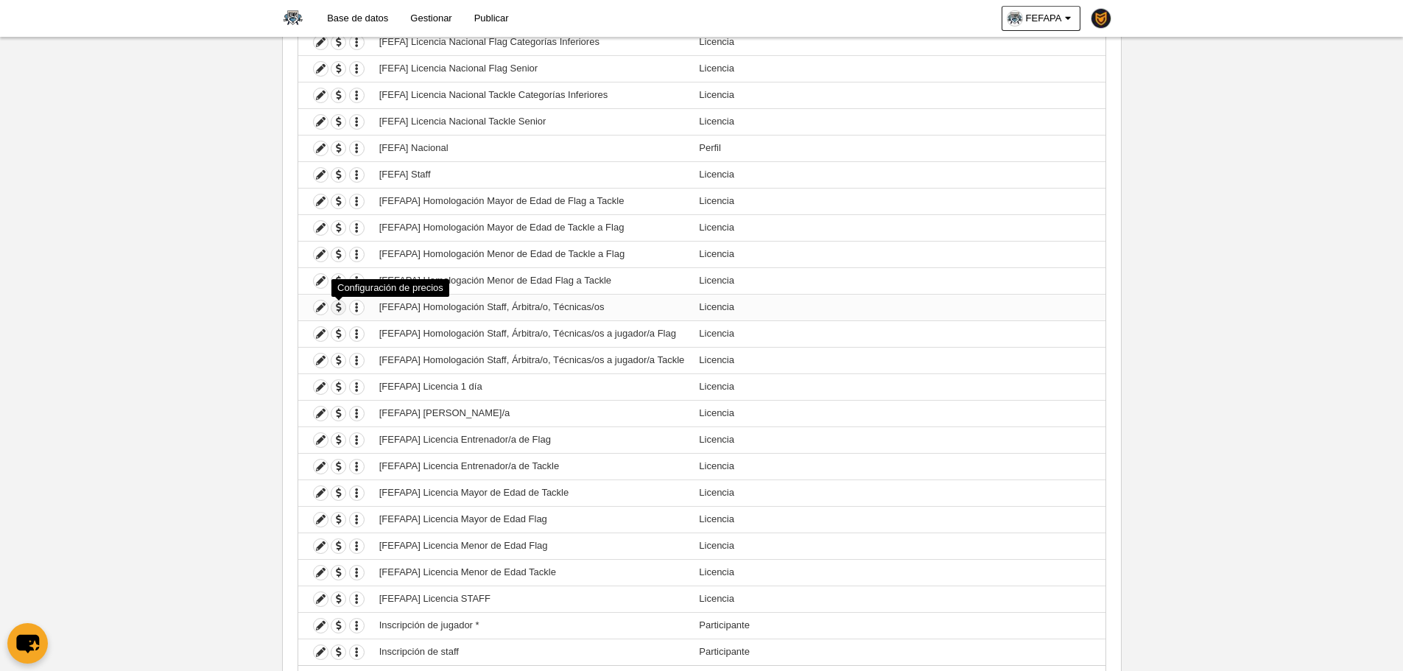
click at [342, 312] on span "button" at bounding box center [338, 307] width 14 height 14
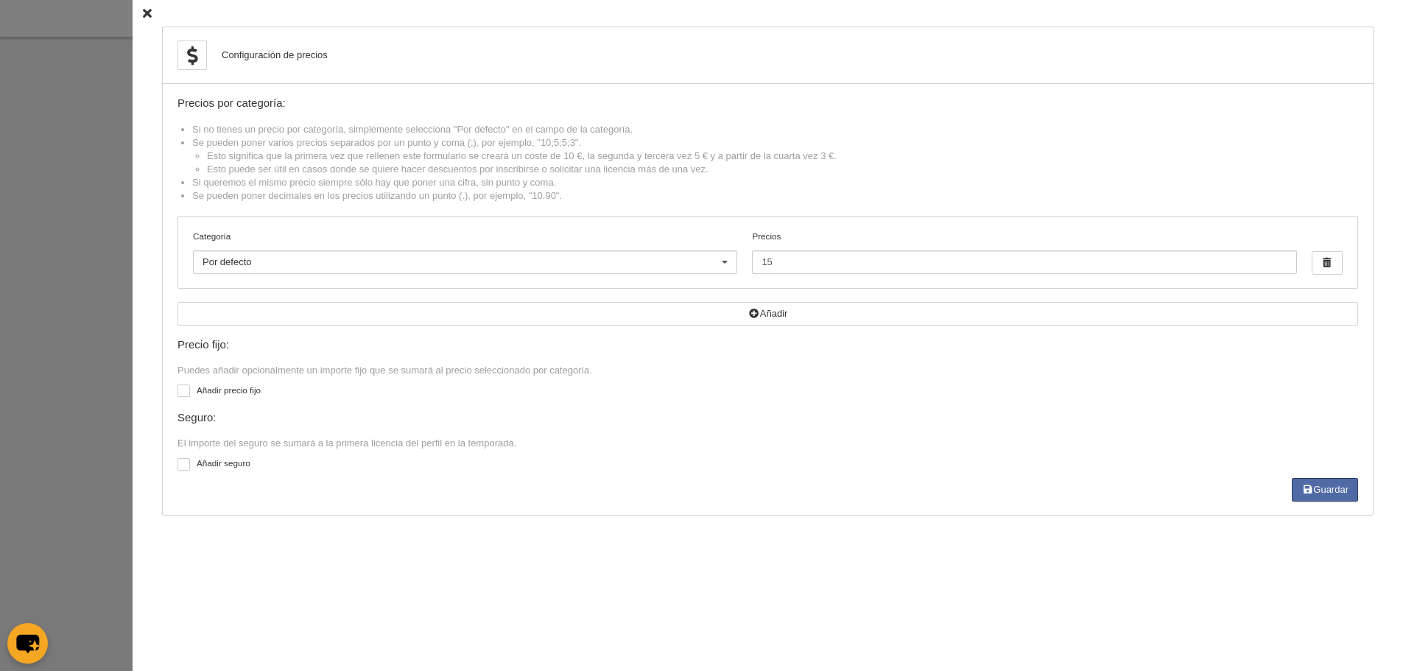
click at [91, 246] on div at bounding box center [701, 335] width 1403 height 671
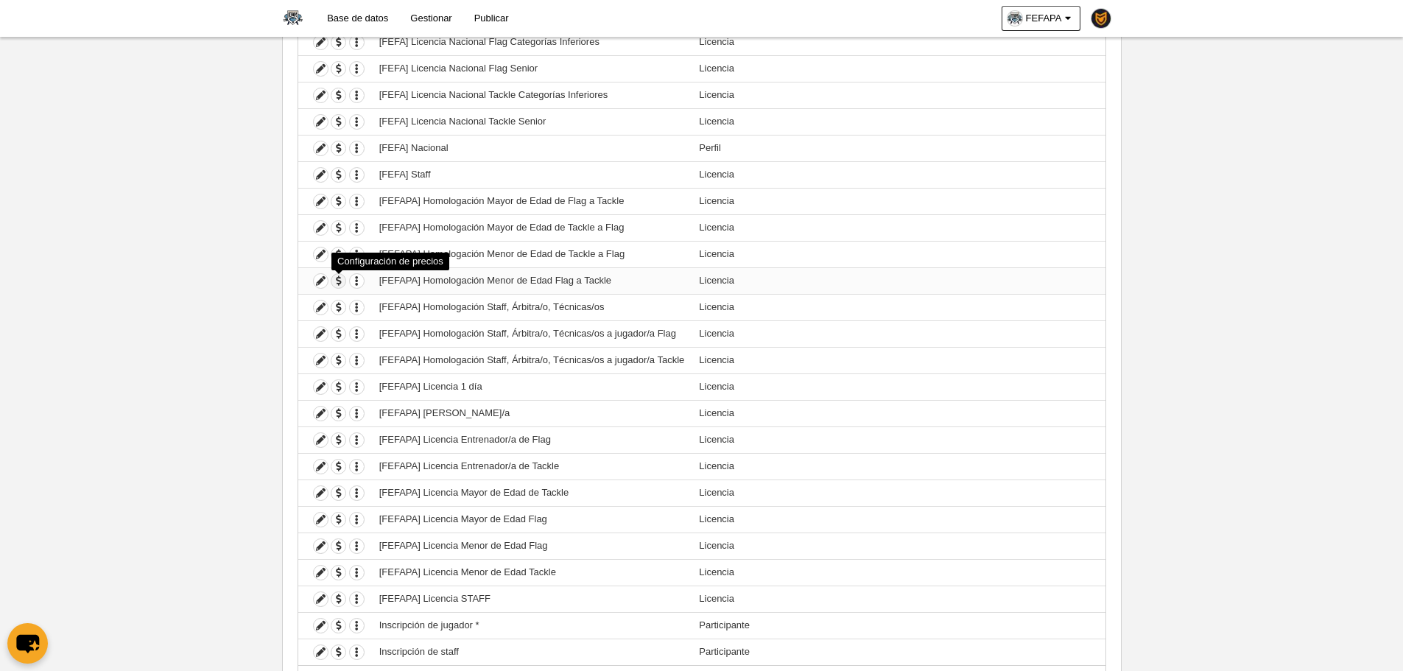
click at [344, 280] on span "button" at bounding box center [338, 281] width 14 height 14
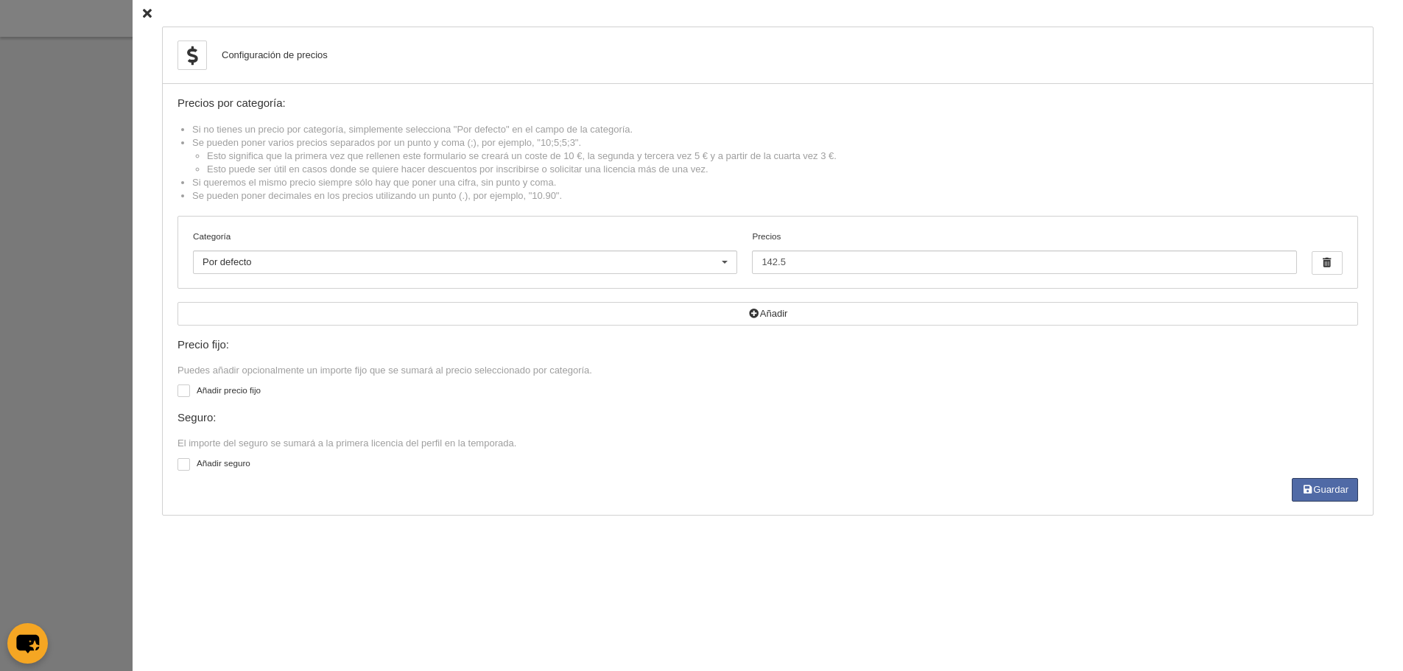
drag, startPoint x: 833, startPoint y: 274, endPoint x: 829, endPoint y: 266, distance: 8.9
click at [829, 266] on div "Categoría Por defecto Por defecto Flag +35 Flag Open Mixta Flag Senior Femenina…" at bounding box center [767, 252] width 1179 height 71
drag, startPoint x: 829, startPoint y: 266, endPoint x: 694, endPoint y: 265, distance: 135.5
click at [694, 265] on div "Categoría Por defecto Por defecto Flag +35 Flag Open Mixta Flag Senior Femenina…" at bounding box center [767, 252] width 1179 height 71
type input "165"
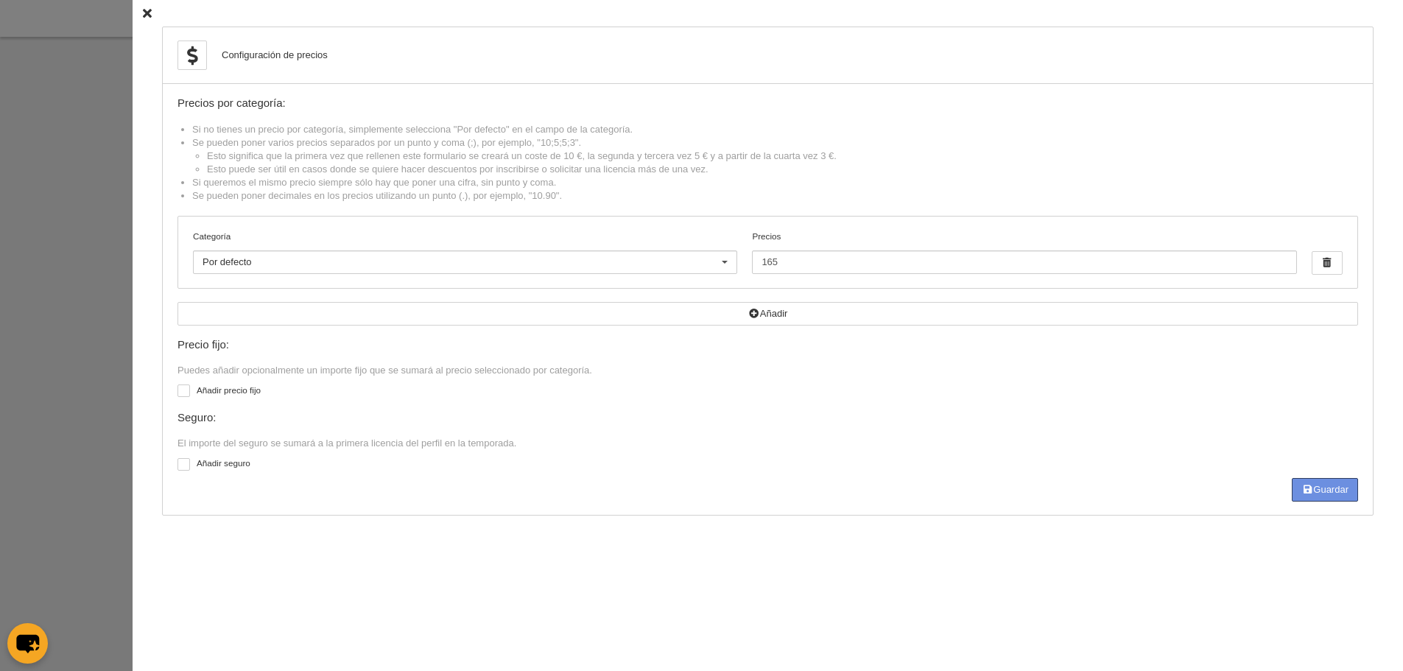
click at [1329, 491] on button "Guardar" at bounding box center [1325, 490] width 66 height 24
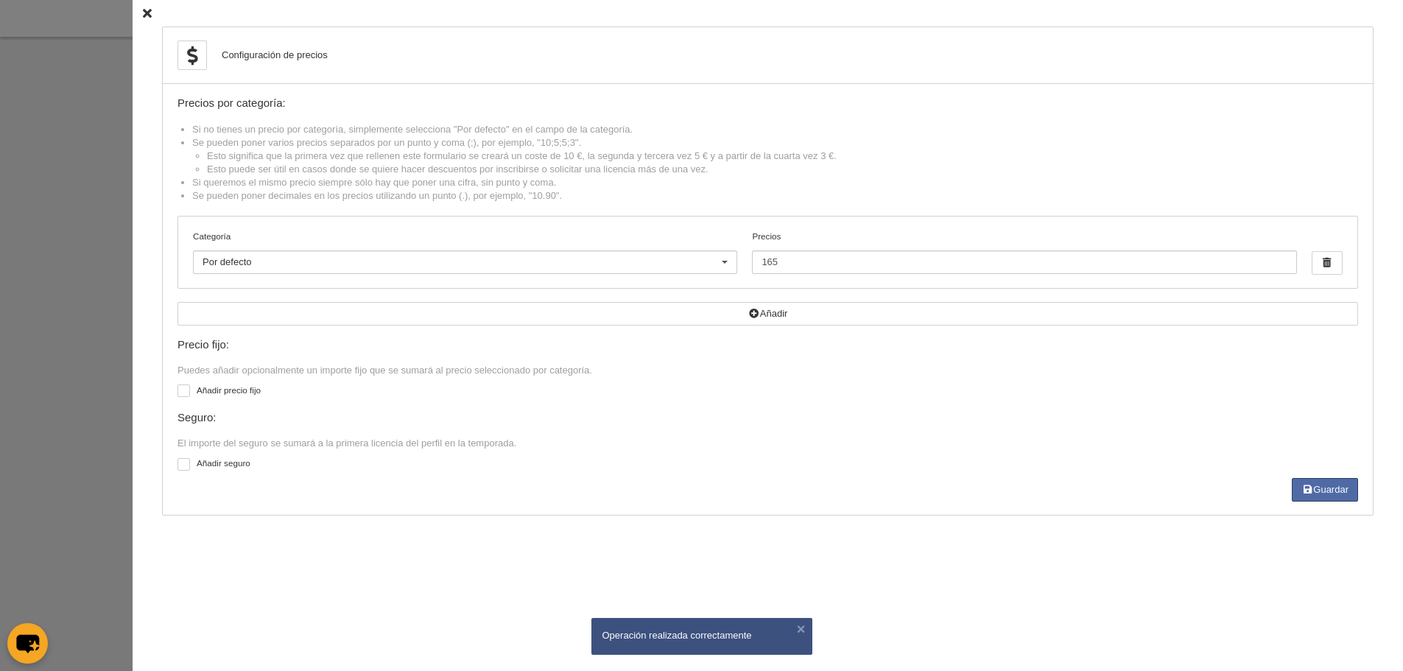
click at [76, 285] on div at bounding box center [701, 335] width 1403 height 671
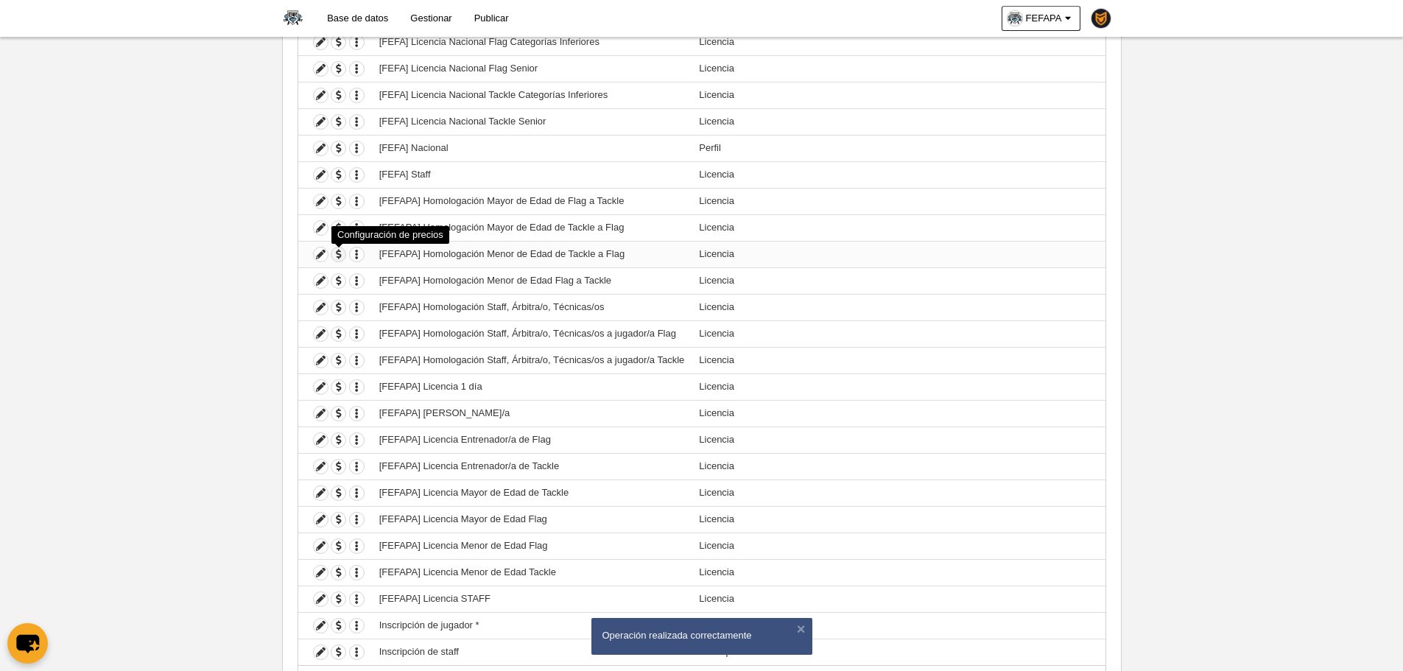
click at [342, 256] on span "button" at bounding box center [338, 254] width 14 height 14
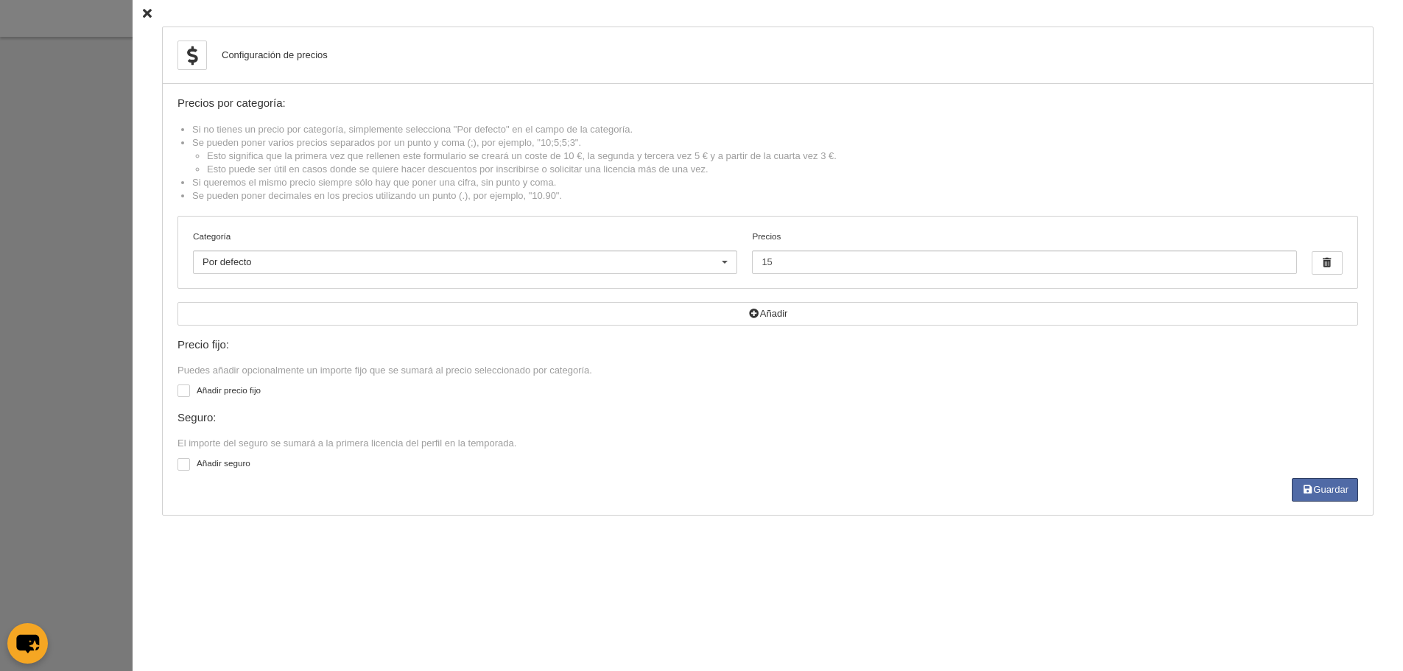
click at [91, 259] on div at bounding box center [701, 335] width 1403 height 671
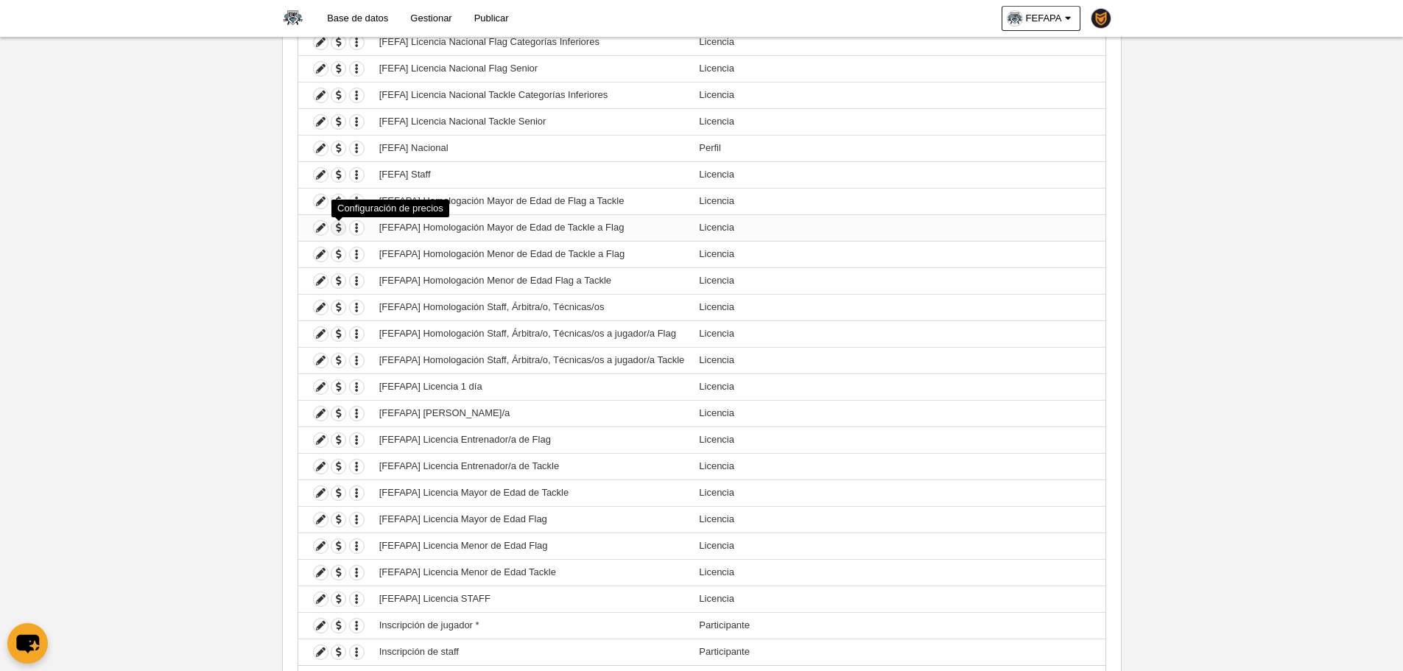
click at [337, 231] on span "button" at bounding box center [338, 228] width 14 height 14
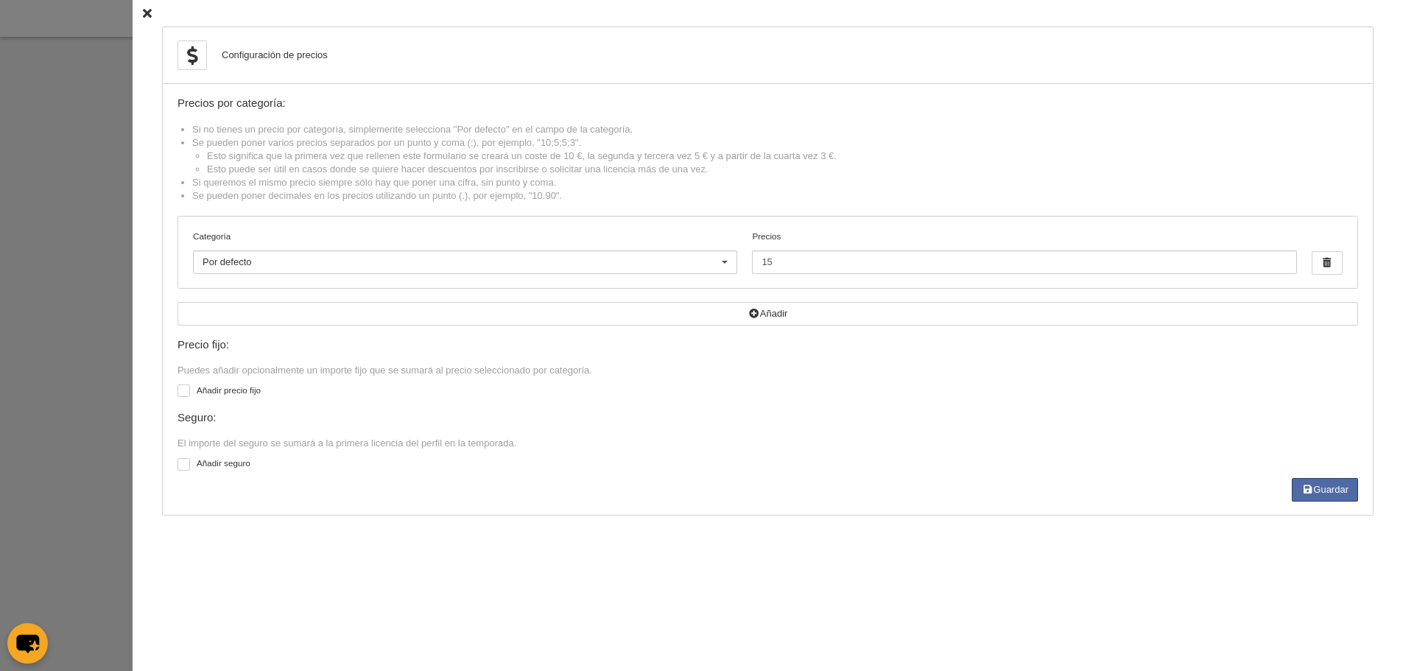
click at [114, 241] on div at bounding box center [701, 335] width 1403 height 671
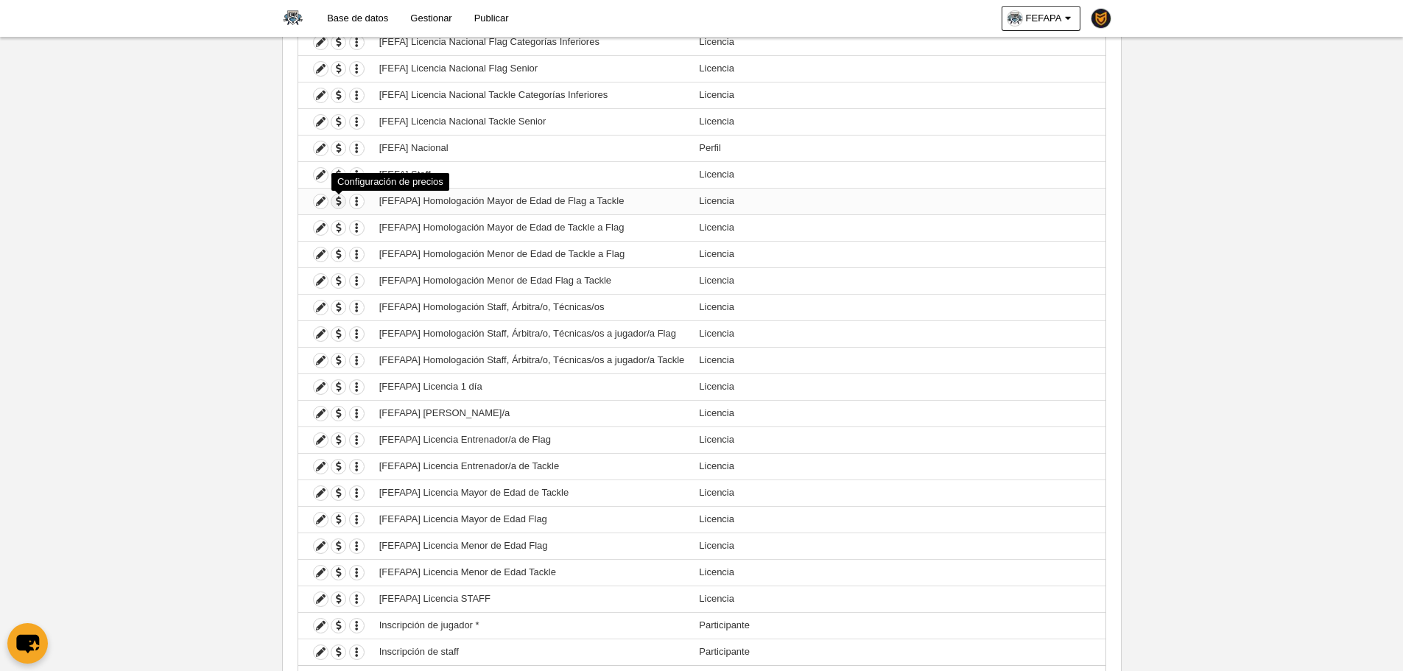
click at [341, 197] on span "button" at bounding box center [338, 201] width 14 height 14
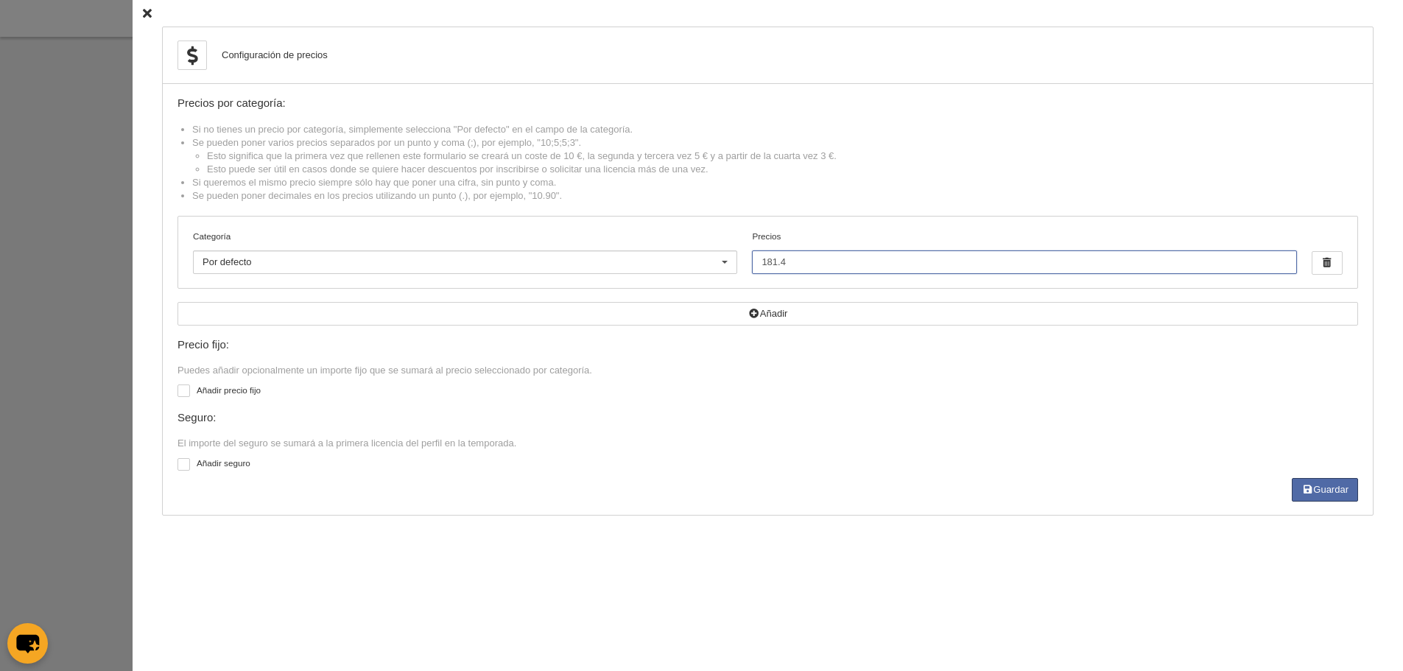
drag, startPoint x: 806, startPoint y: 260, endPoint x: 572, endPoint y: 242, distance: 235.7
click at [572, 242] on div "Categoría Por defecto Por defecto Flag +35 Flag Open Mixta Flag Senior Femenina…" at bounding box center [767, 252] width 1179 height 71
type input "220"
click at [1338, 485] on button "Guardar" at bounding box center [1325, 490] width 66 height 24
click at [114, 314] on div at bounding box center [701, 335] width 1403 height 671
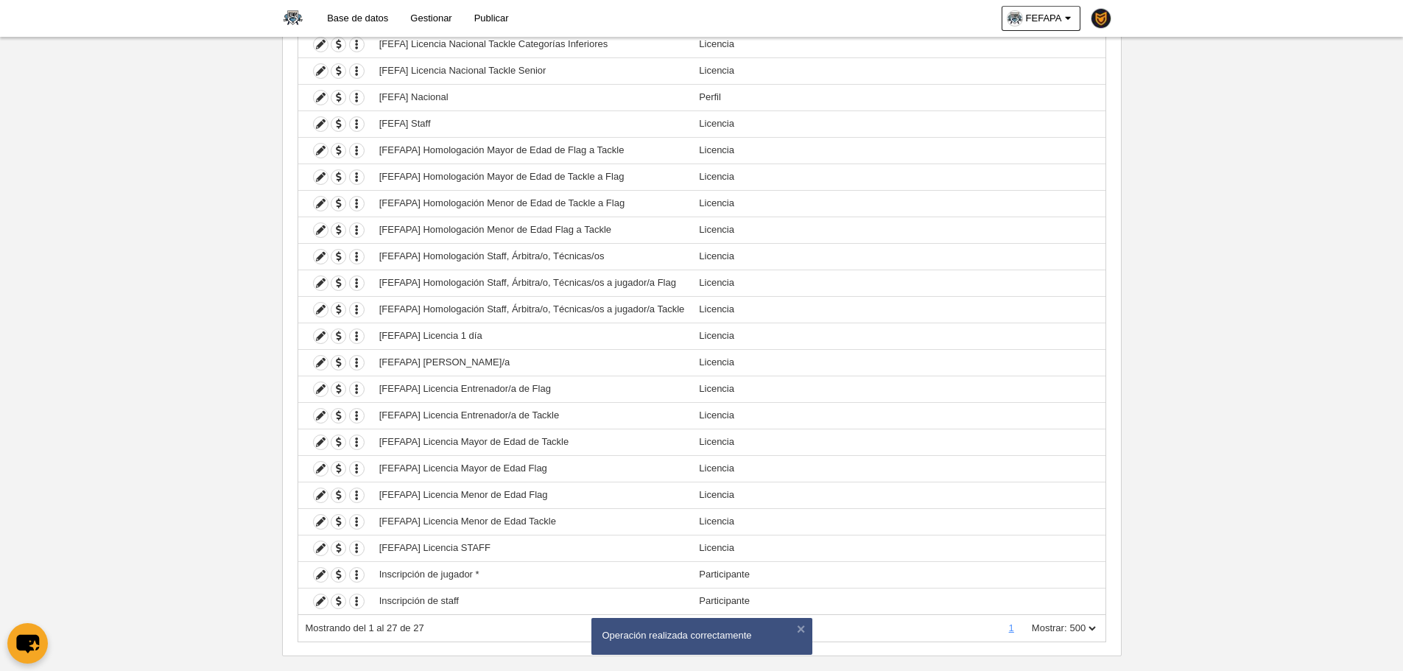
scroll to position [418, 0]
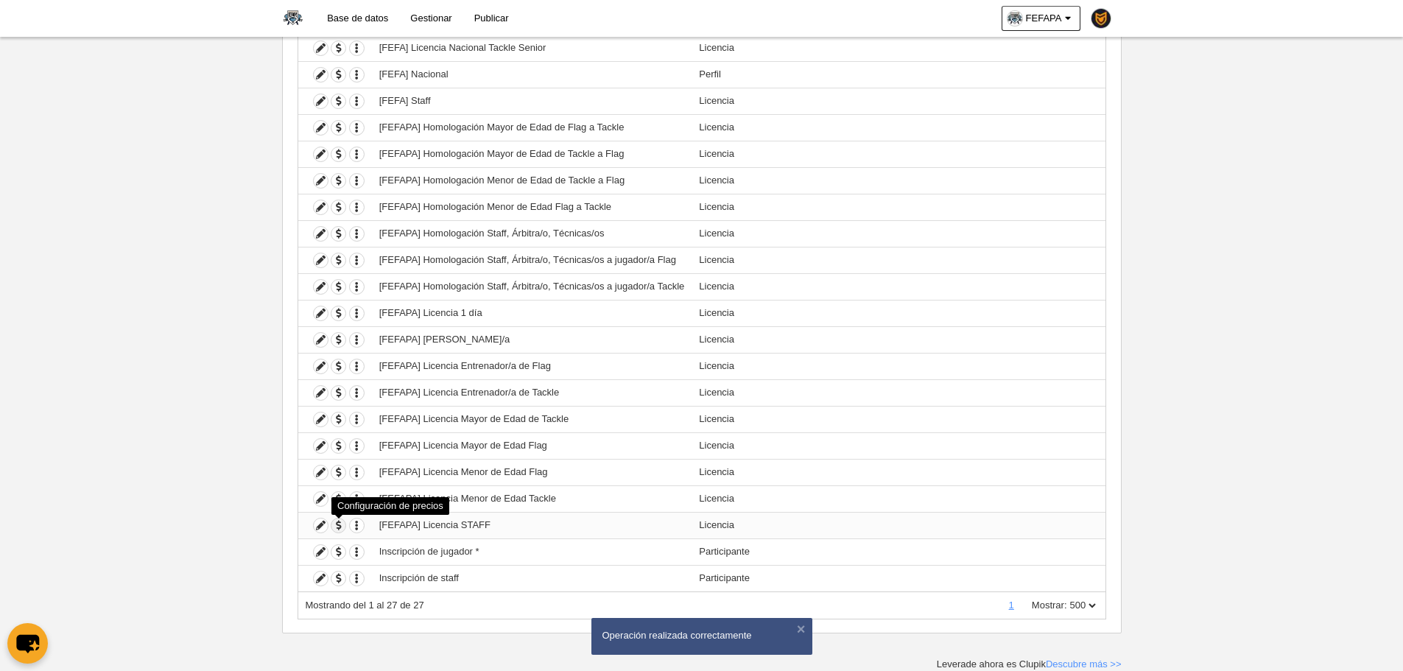
click at [337, 529] on span "button" at bounding box center [338, 525] width 14 height 14
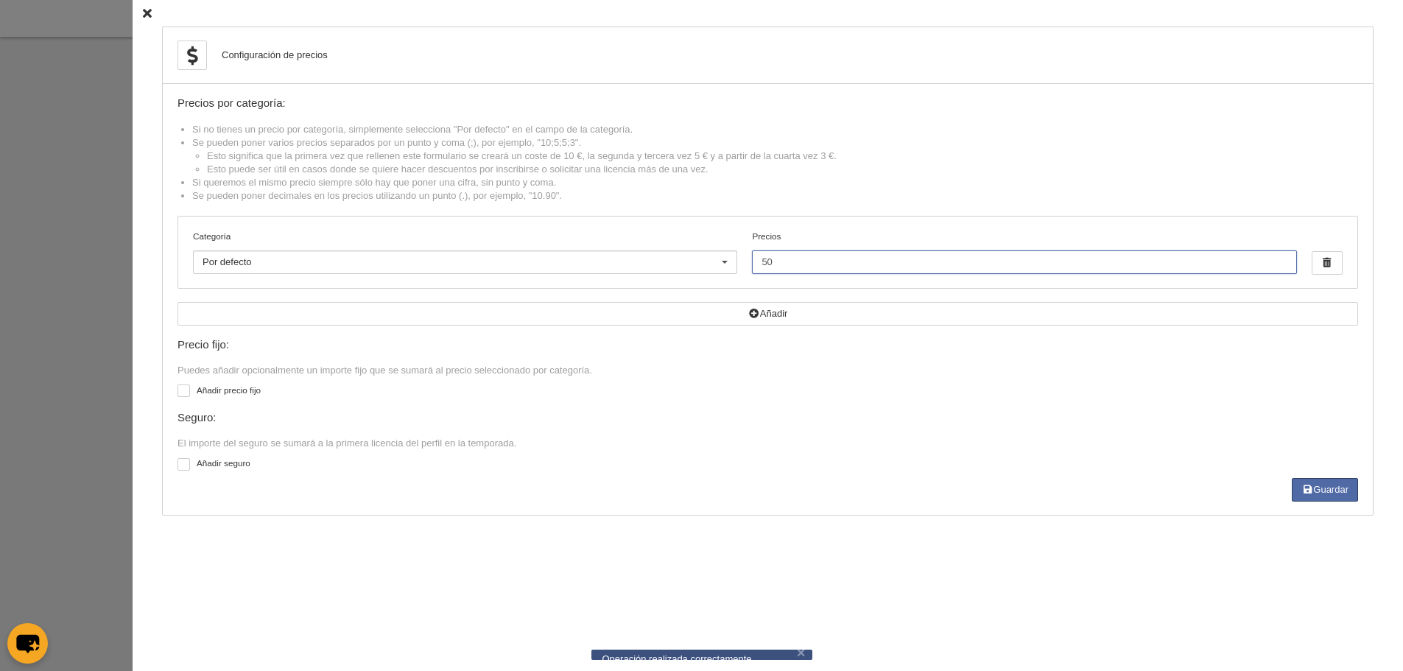
drag, startPoint x: 815, startPoint y: 266, endPoint x: 593, endPoint y: 262, distance: 222.5
click at [593, 262] on div "Categoría Por defecto Por defecto Flag +35 Flag Open Mixta Flag Senior Femenina…" at bounding box center [767, 252] width 1179 height 71
type input "65"
click at [1335, 496] on button "Guardar" at bounding box center [1325, 490] width 66 height 24
click at [102, 343] on div at bounding box center [701, 335] width 1403 height 671
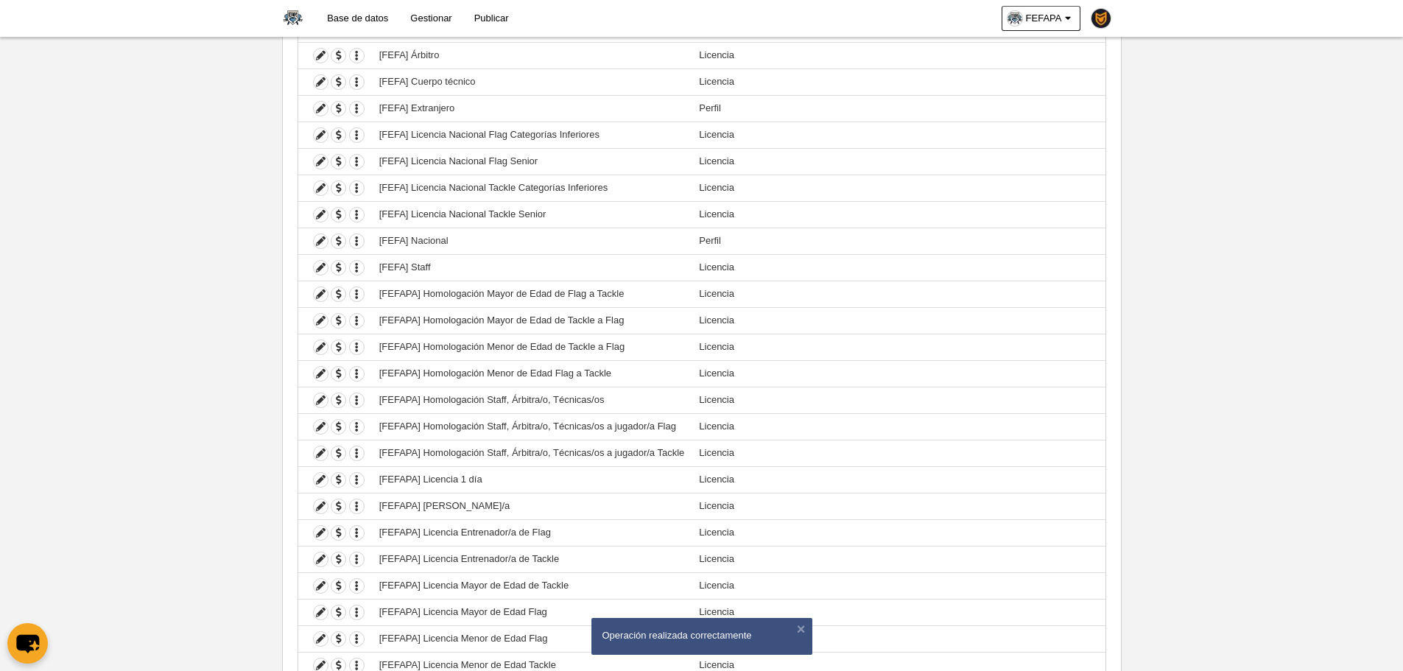
scroll to position [197, 0]
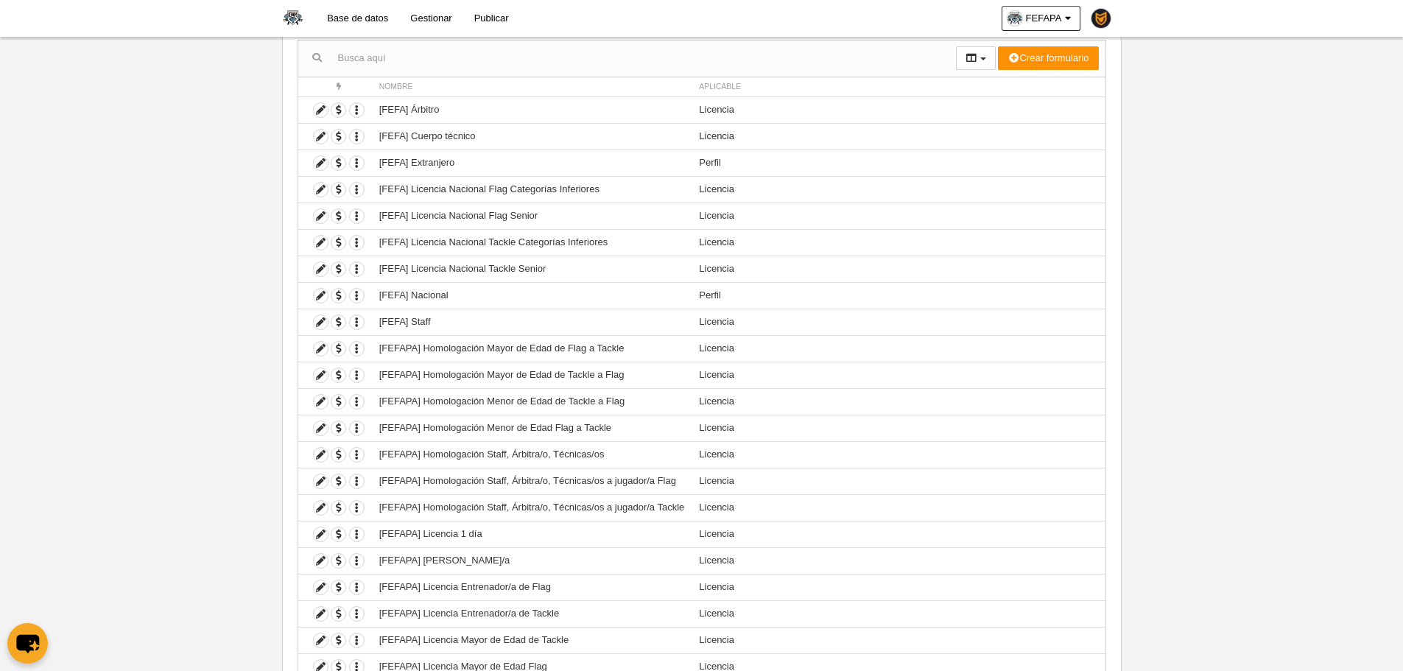
click at [197, 164] on body "Base de datos Gestionar Publicar FEFAPA Ajustes generales Ir a mi dominio [GEOG…" at bounding box center [701, 138] width 1403 height 671
